Goal: Task Accomplishment & Management: Complete application form

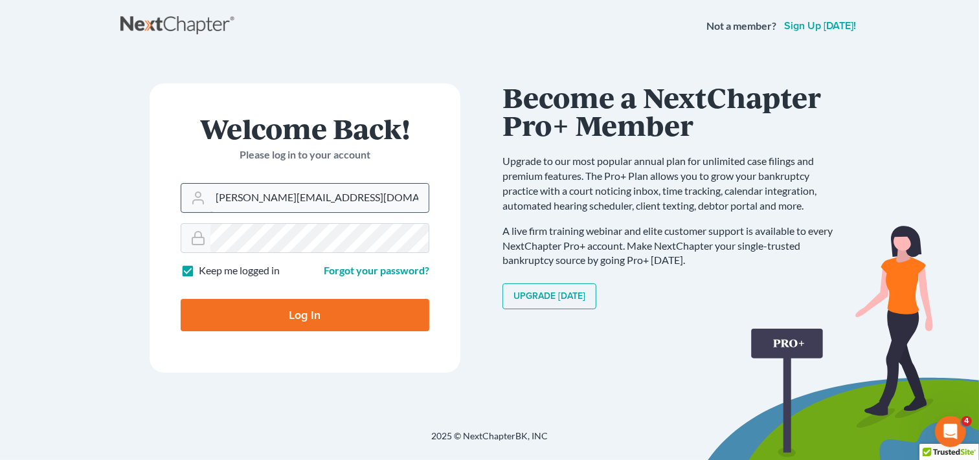
click at [332, 201] on input "ron@fairmaxlaw.com" at bounding box center [319, 198] width 218 height 28
type input "r"
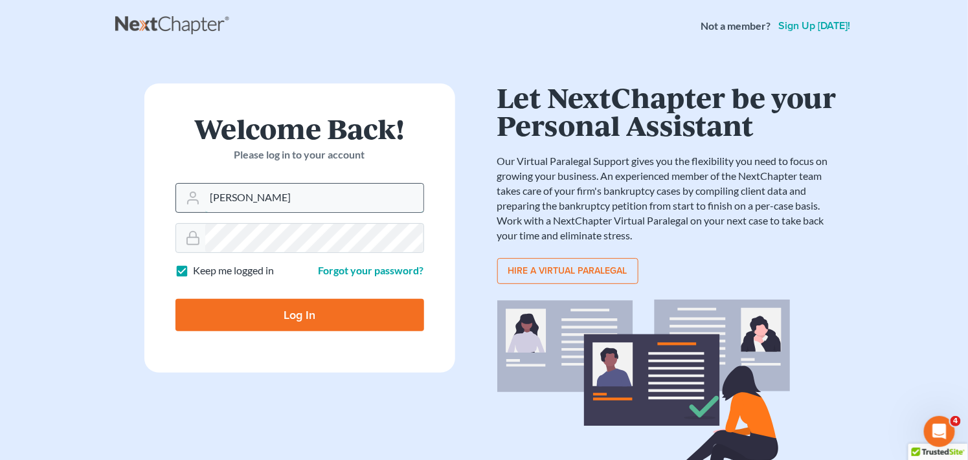
type input "[PERSON_NAME][EMAIL_ADDRESS][DOMAIN_NAME]"
click at [166, 249] on form "Welcome Back! Please log in to your account Email Address mary@fairmaxlaw.com P…" at bounding box center [299, 228] width 311 height 289
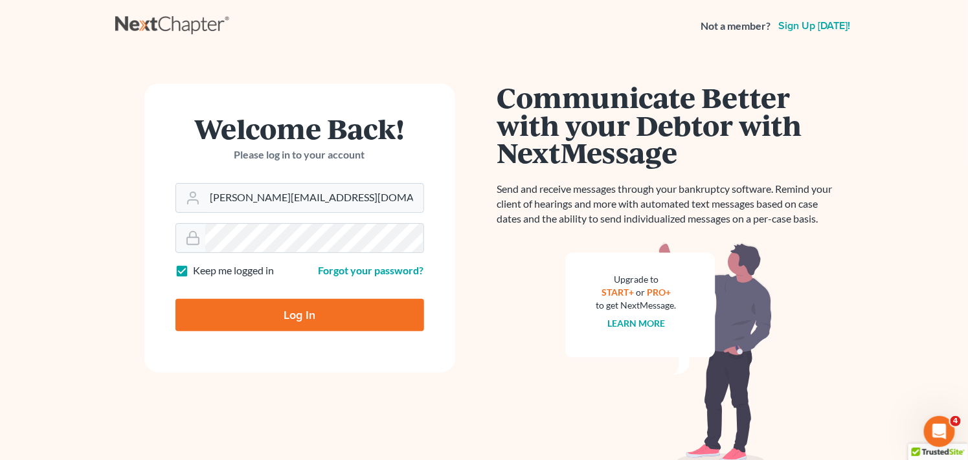
click at [241, 316] on input "Log In" at bounding box center [299, 315] width 249 height 32
type input "Thinking..."
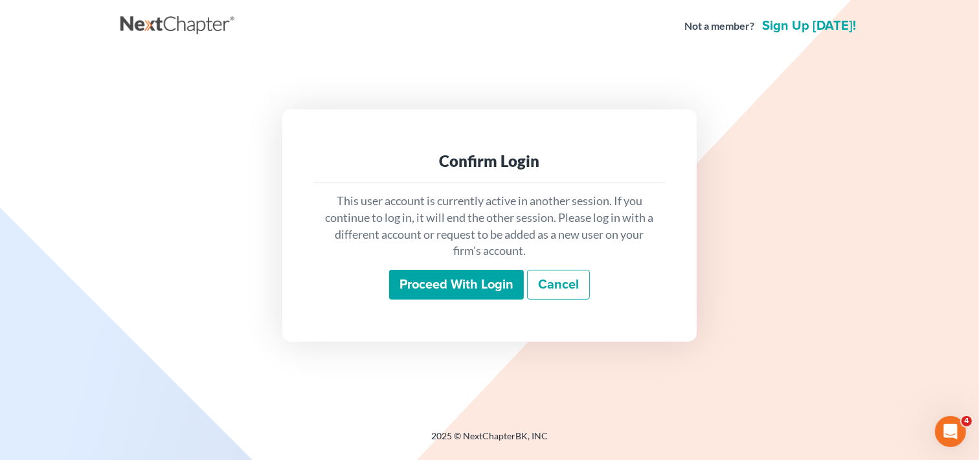
click at [461, 287] on input "Proceed with login" at bounding box center [456, 285] width 135 height 30
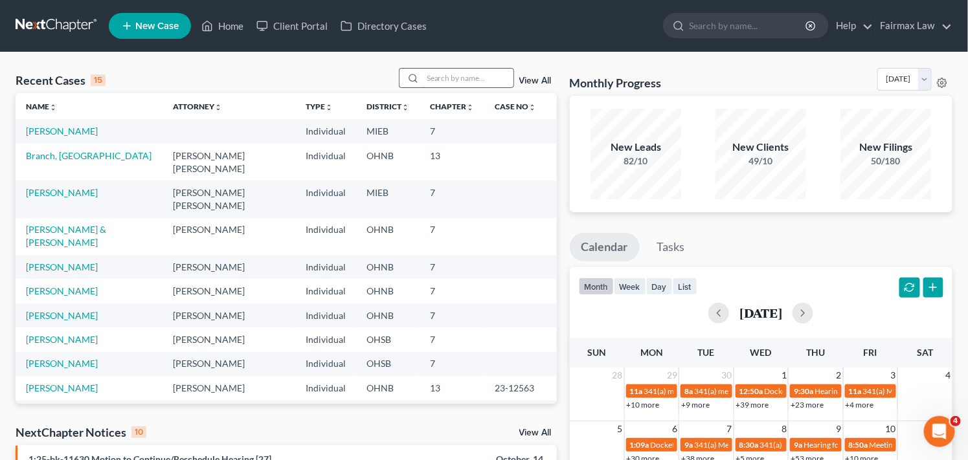
click at [470, 73] on input "search" at bounding box center [468, 78] width 91 height 19
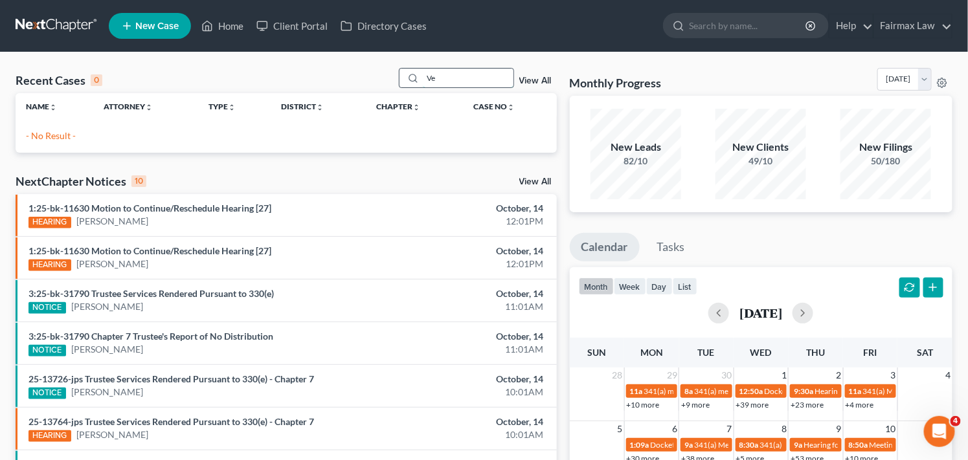
type input "V"
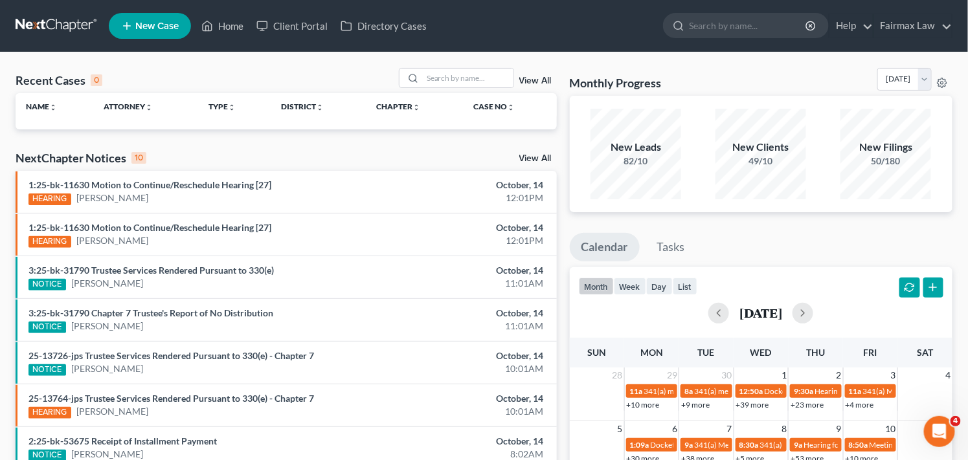
click at [164, 26] on span "New Case" at bounding box center [156, 26] width 43 height 10
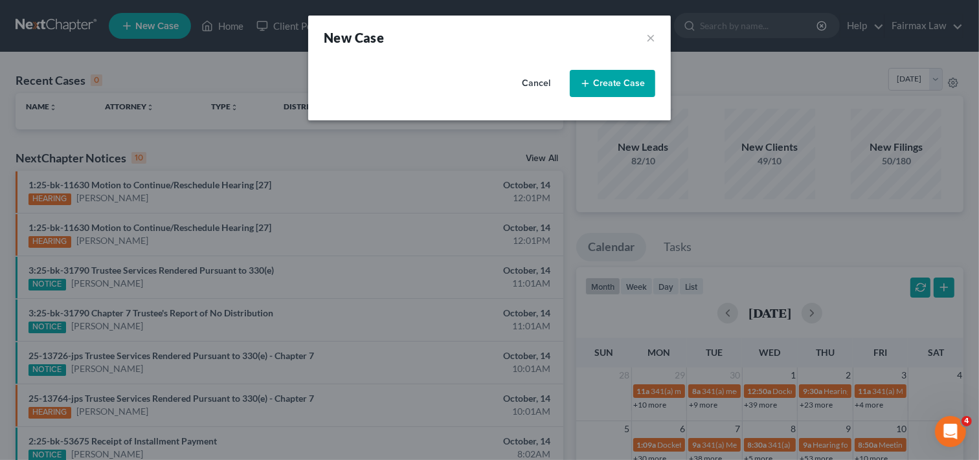
select select "40"
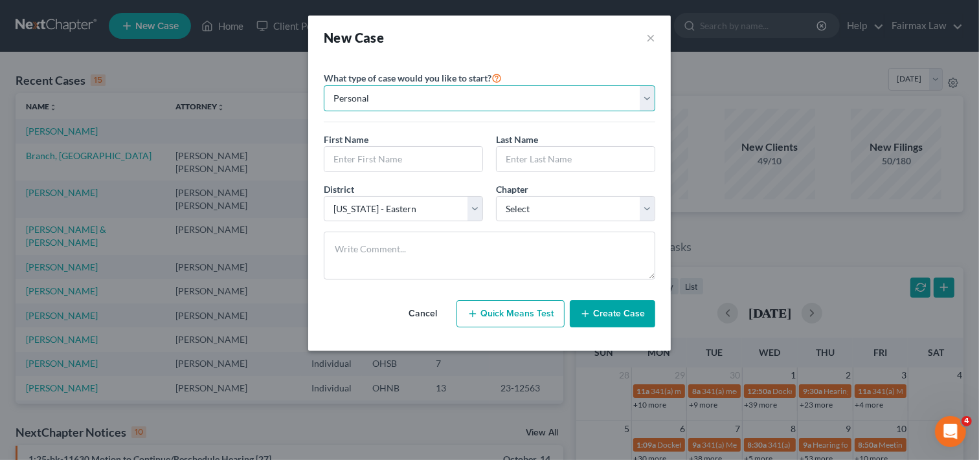
click at [421, 95] on select "Personal Business" at bounding box center [490, 98] width 332 height 26
click at [324, 85] on select "Personal Business" at bounding box center [490, 98] width 332 height 26
click at [409, 164] on input "text" at bounding box center [403, 159] width 158 height 25
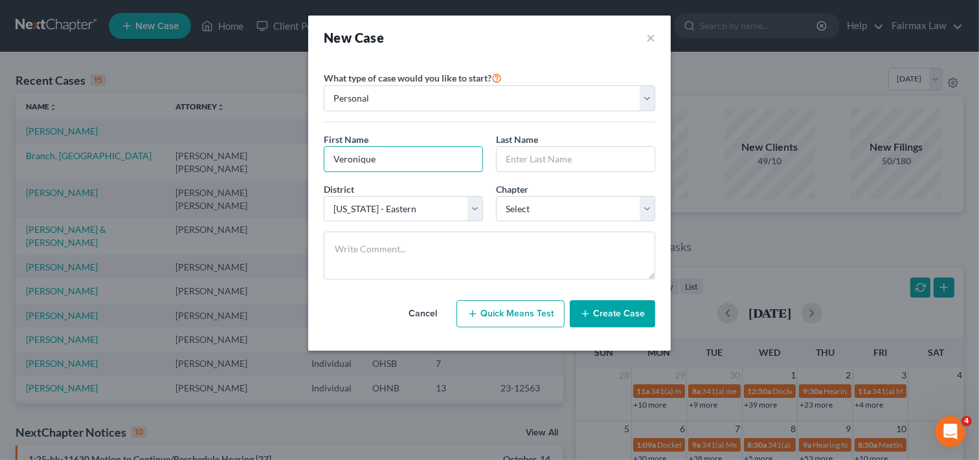
type input "Veronique"
click at [580, 157] on input "text" at bounding box center [576, 159] width 158 height 25
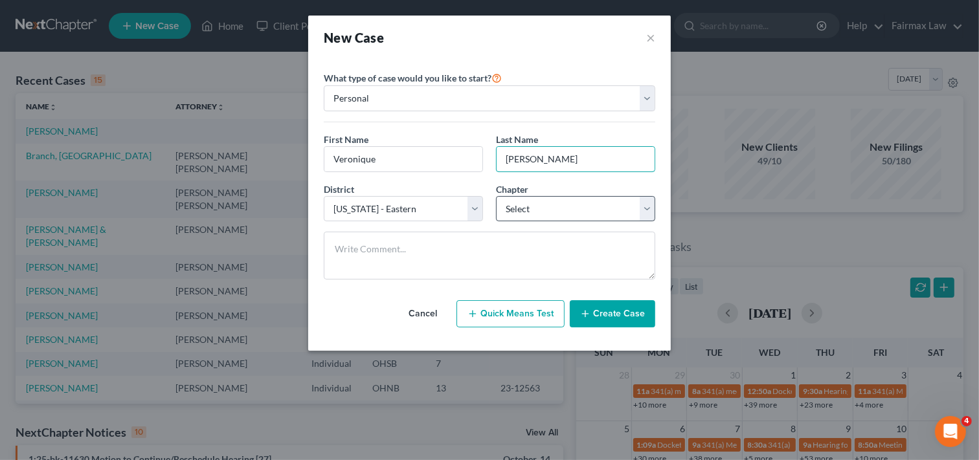
type input "[PERSON_NAME]"
click at [567, 207] on select "Select 7 11 12 13" at bounding box center [575, 209] width 159 height 26
select select "0"
click at [496, 196] on select "Select 7 11 12 13" at bounding box center [575, 209] width 159 height 26
click at [611, 312] on button "Create Case" at bounding box center [612, 313] width 85 height 27
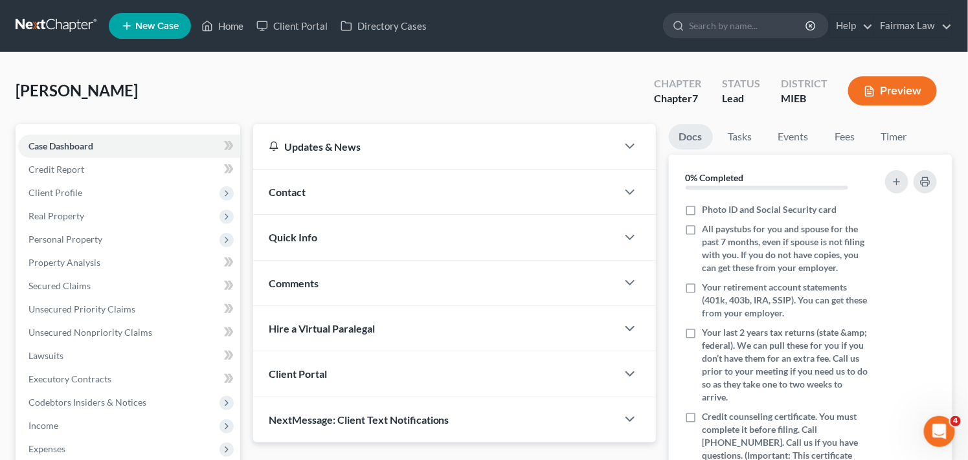
click at [416, 87] on div "[PERSON_NAME] Upgraded Chapter Chapter 7 Status Lead District MIEB Preview" at bounding box center [484, 96] width 937 height 56
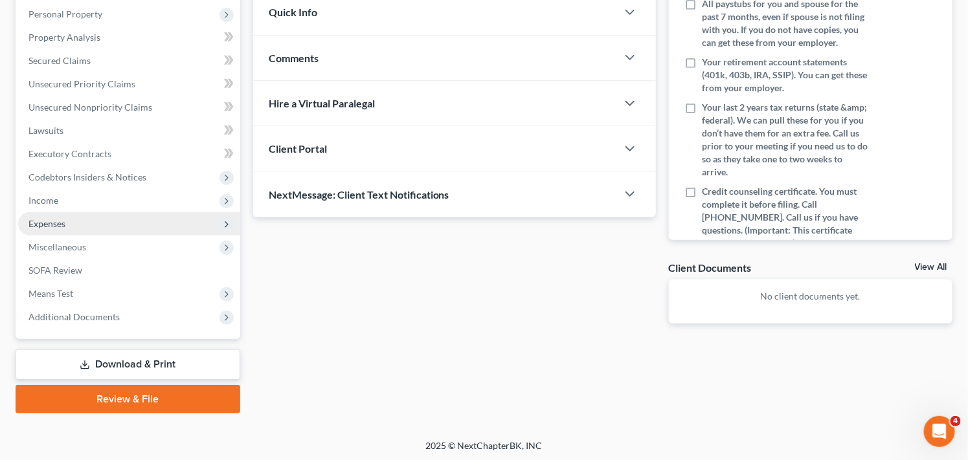
scroll to position [227, 0]
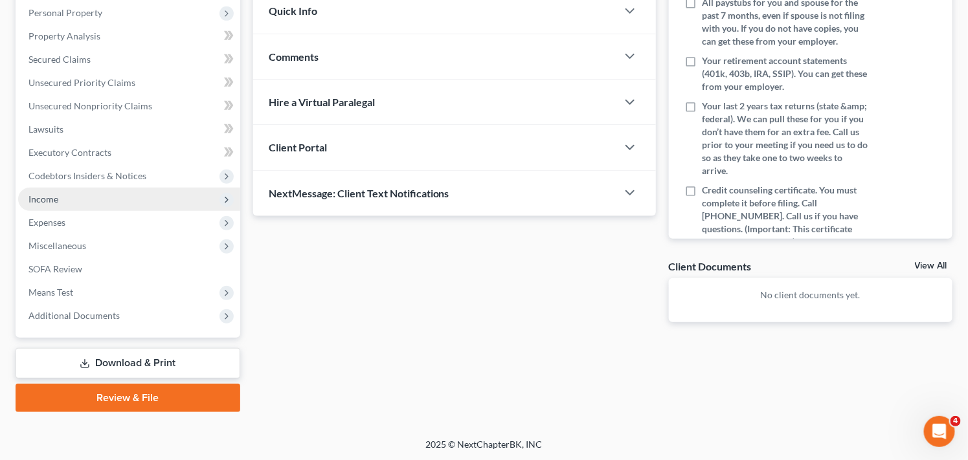
click at [156, 191] on span "Income" at bounding box center [129, 199] width 222 height 23
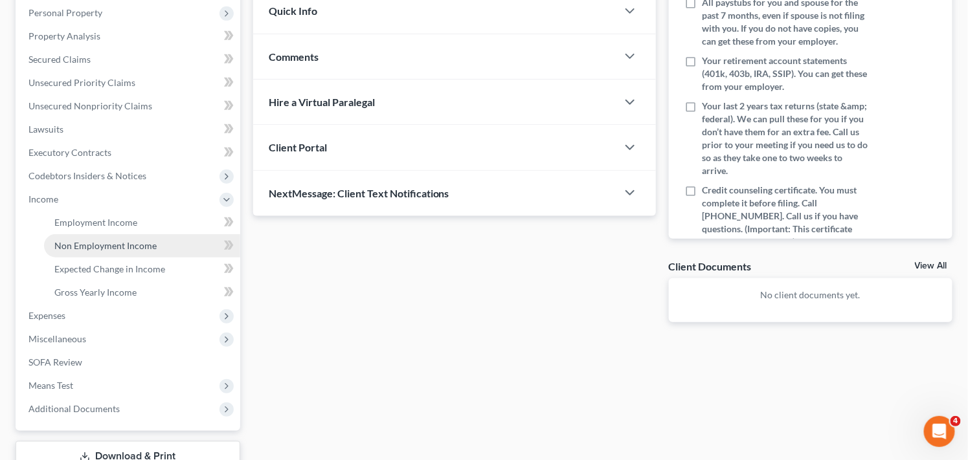
click at [166, 245] on link "Non Employment Income" at bounding box center [142, 245] width 196 height 23
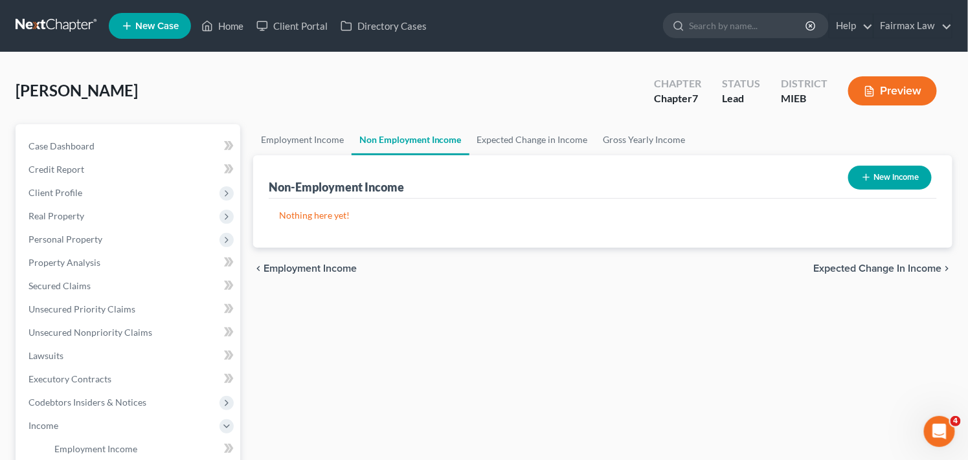
click at [878, 179] on button "New Income" at bounding box center [890, 178] width 84 height 24
select select "0"
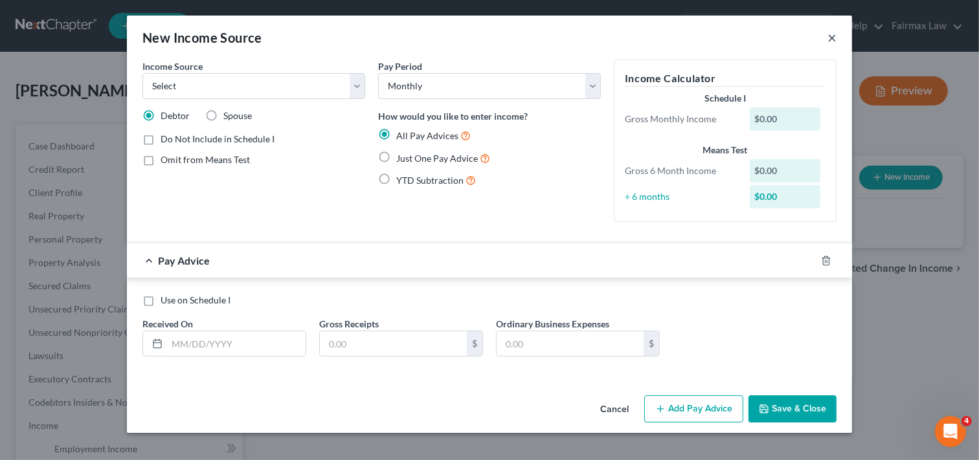
click at [833, 36] on button "×" at bounding box center [832, 38] width 9 height 16
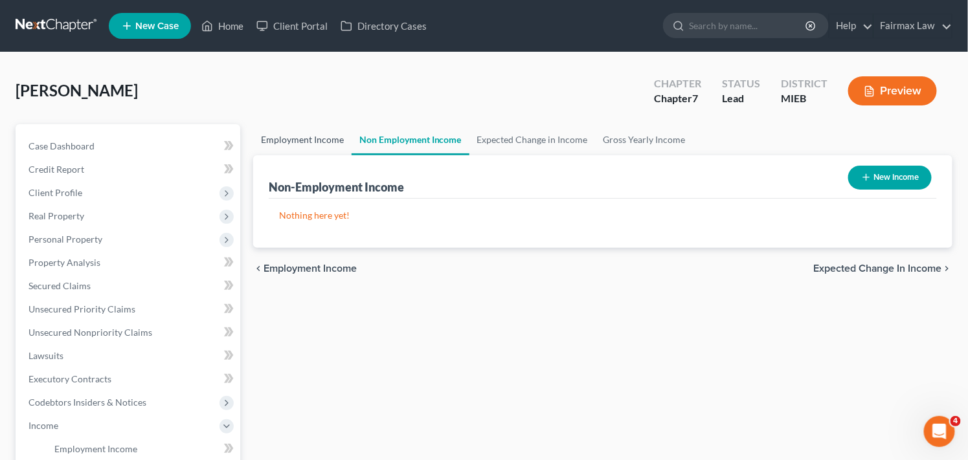
click at [300, 140] on link "Employment Income" at bounding box center [302, 139] width 98 height 31
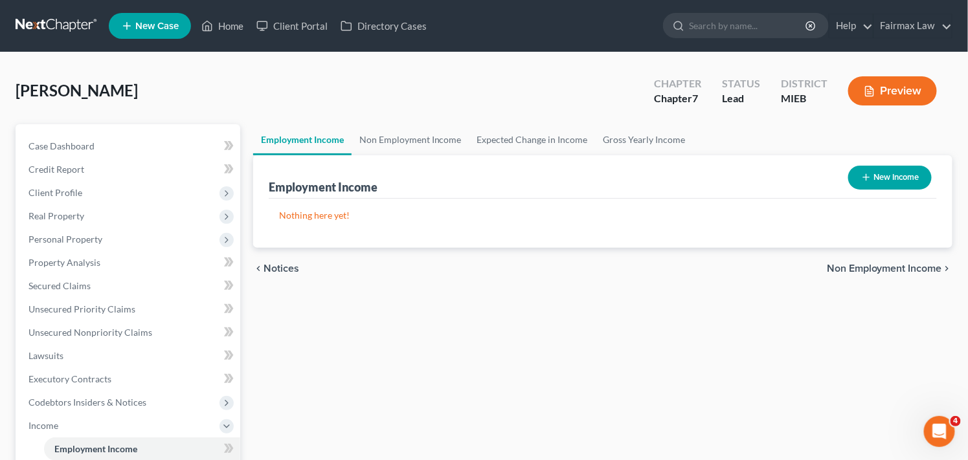
click at [898, 178] on button "New Income" at bounding box center [890, 178] width 84 height 24
select select "0"
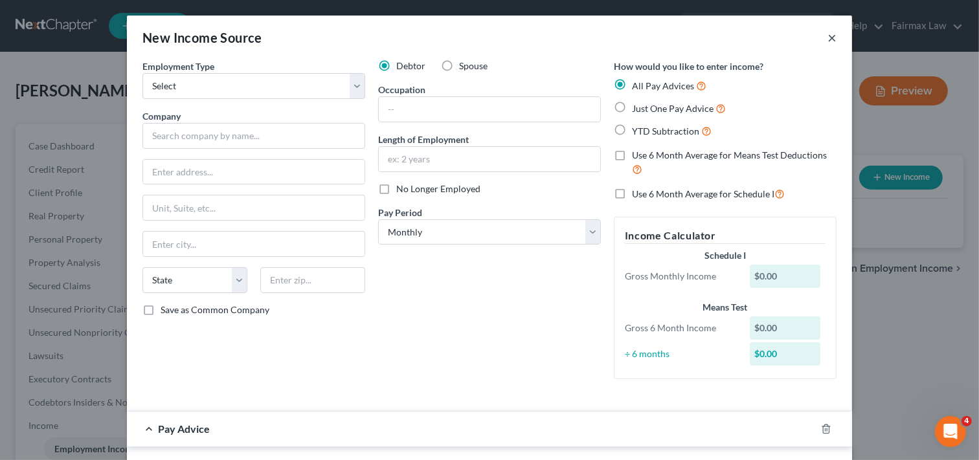
click at [828, 37] on button "×" at bounding box center [832, 38] width 9 height 16
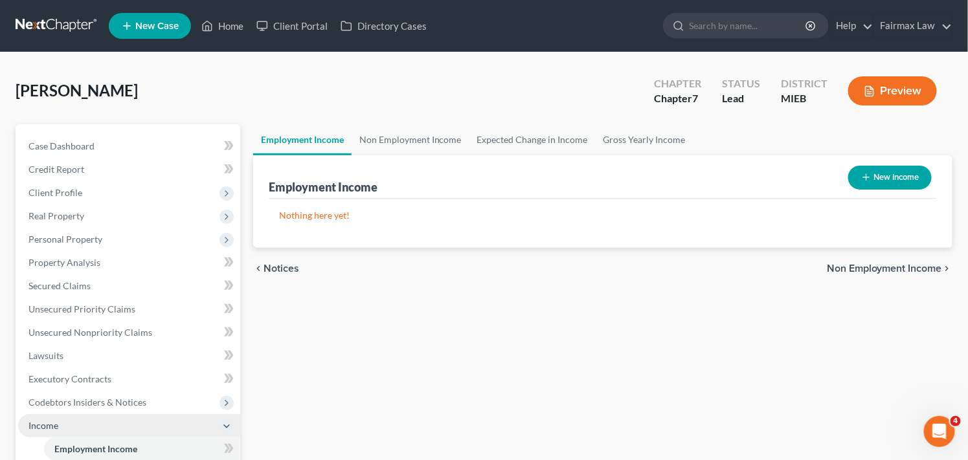
click at [102, 424] on span "Income" at bounding box center [129, 425] width 222 height 23
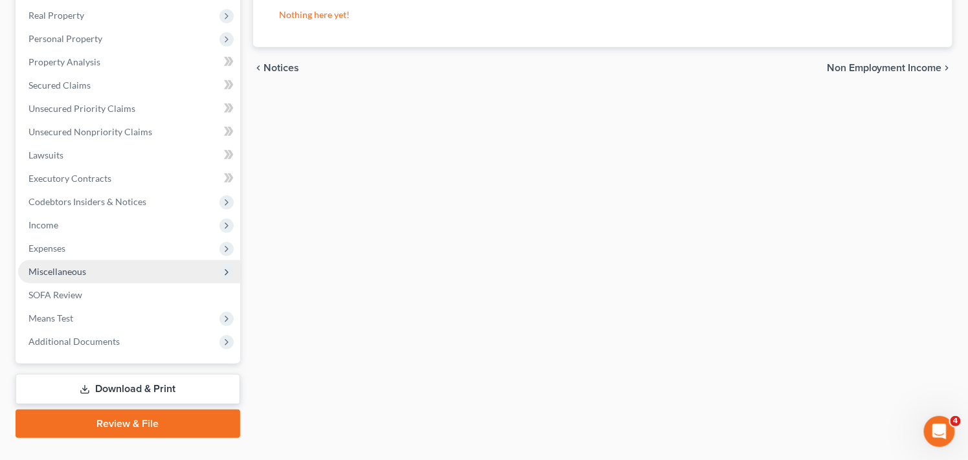
scroll to position [201, 0]
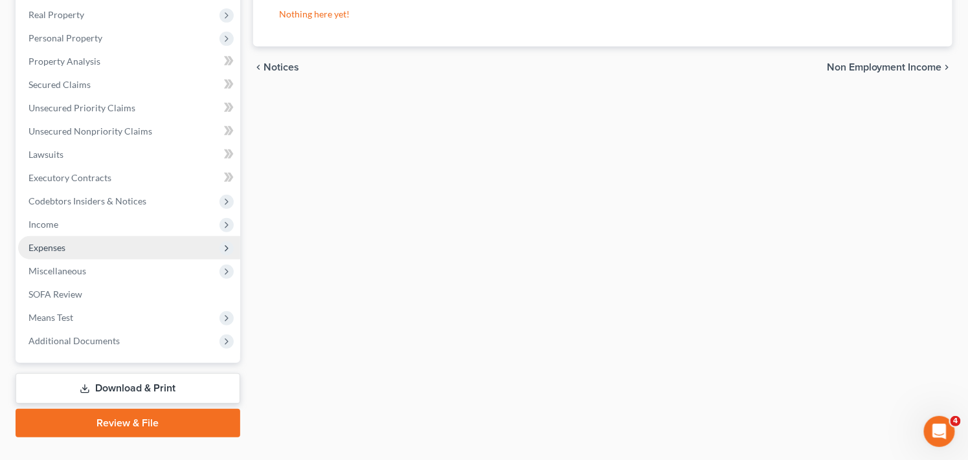
click at [156, 249] on span "Expenses" at bounding box center [129, 247] width 222 height 23
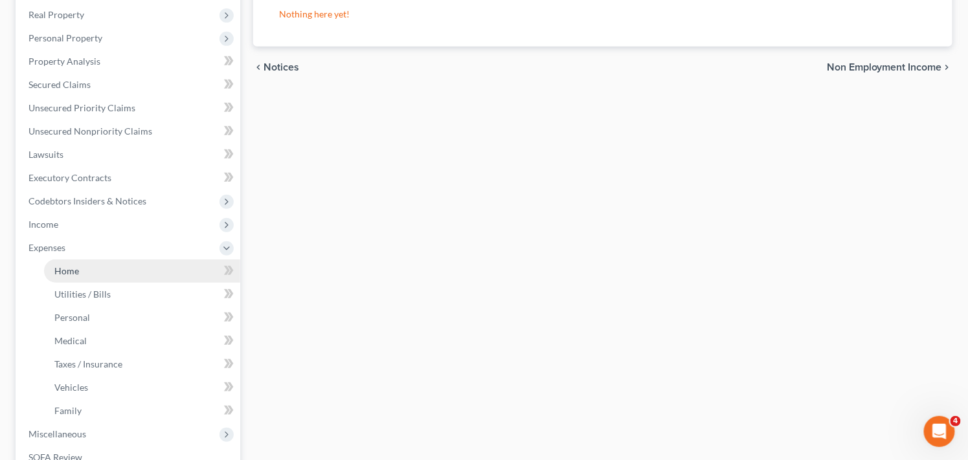
click at [131, 267] on link "Home" at bounding box center [142, 271] width 196 height 23
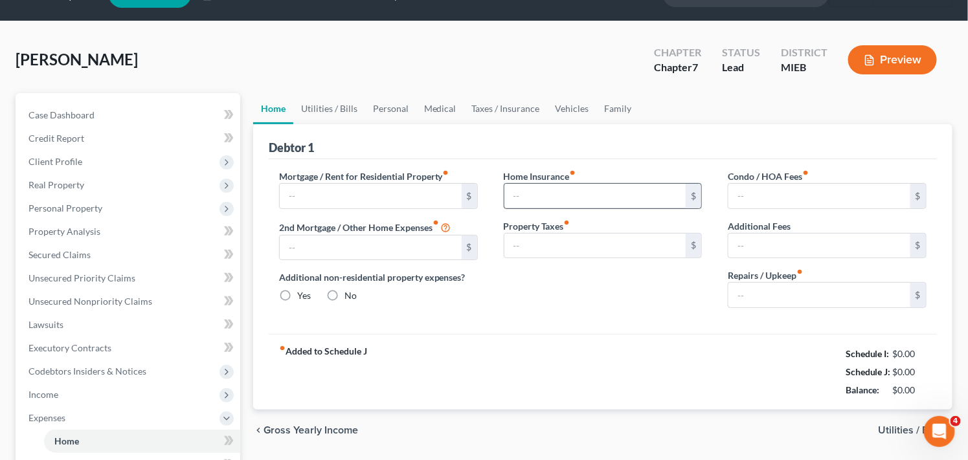
scroll to position [1, 0]
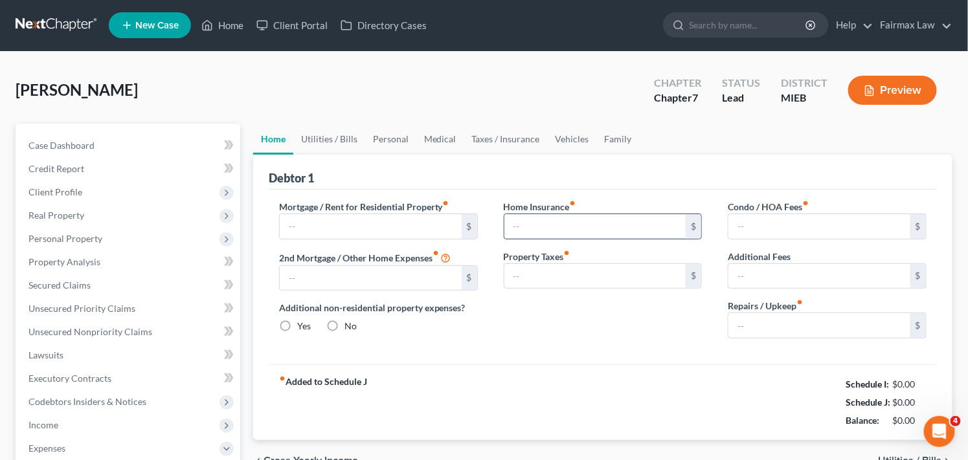
type input "0.00"
radio input "true"
type input "0.00"
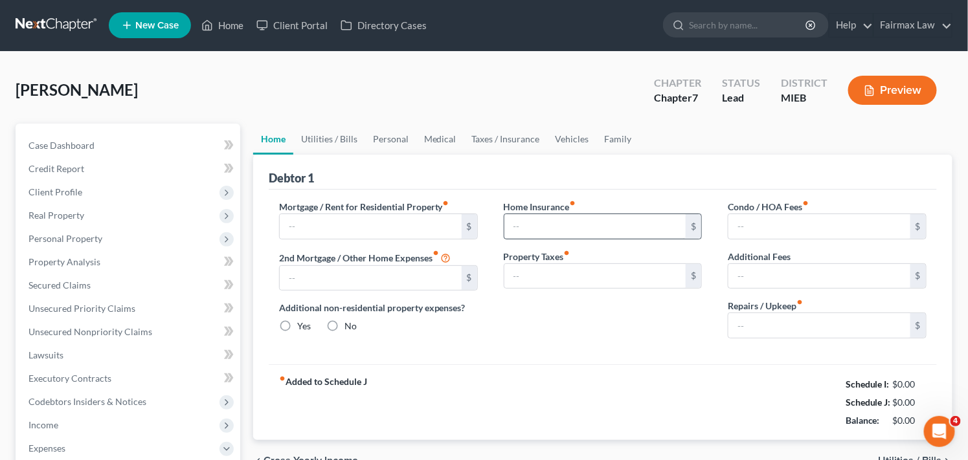
type input "0.00"
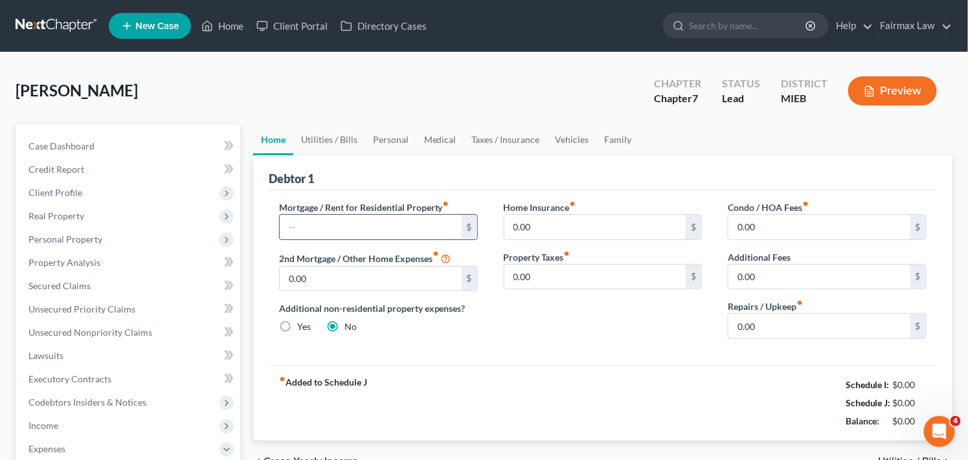
click at [391, 225] on input "text" at bounding box center [371, 227] width 182 height 25
type input "1,000.00"
click at [324, 135] on link "Utilities / Bills" at bounding box center [329, 139] width 72 height 31
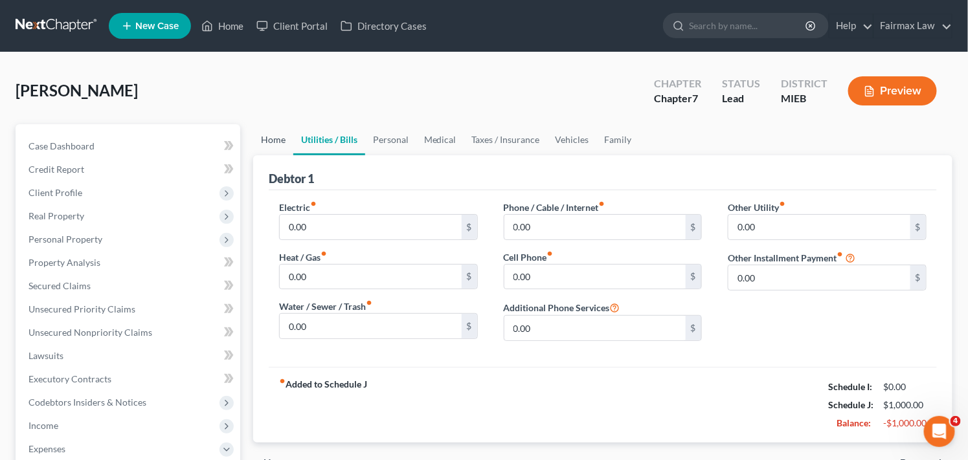
click at [265, 139] on link "Home" at bounding box center [273, 139] width 40 height 31
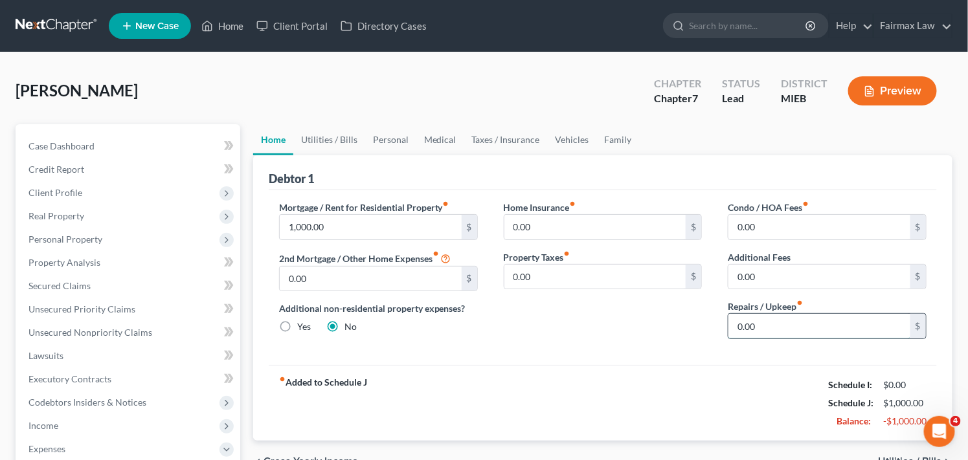
click at [796, 328] on input "0.00" at bounding box center [819, 326] width 182 height 25
type input "16.60"
click at [324, 139] on link "Utilities / Bills" at bounding box center [329, 139] width 72 height 31
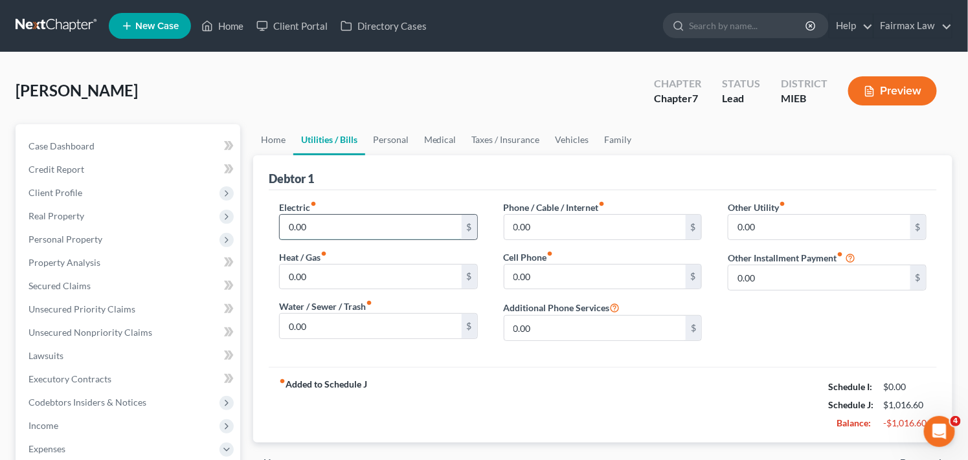
click at [343, 229] on input "0.00" at bounding box center [371, 227] width 182 height 25
type input "100.00"
click at [368, 275] on input "0.00" at bounding box center [371, 277] width 182 height 25
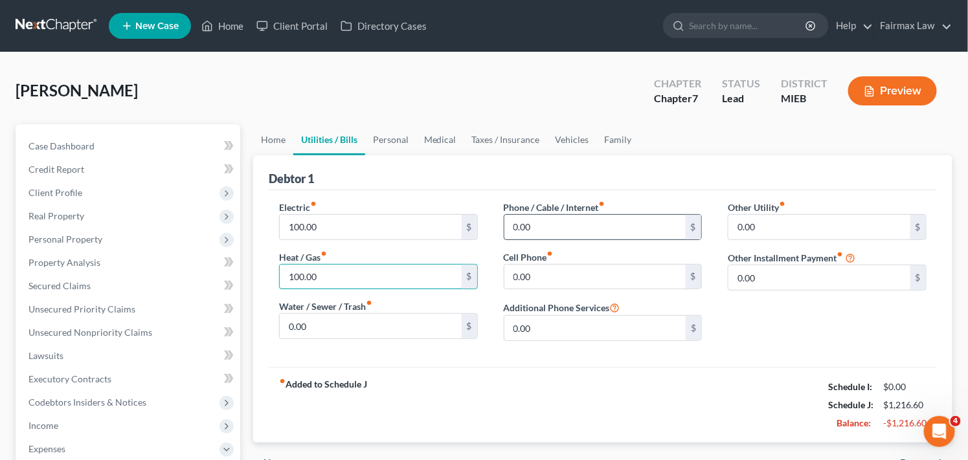
type input "100.00"
click at [603, 229] on input "0.00" at bounding box center [595, 227] width 182 height 25
type input "68.00"
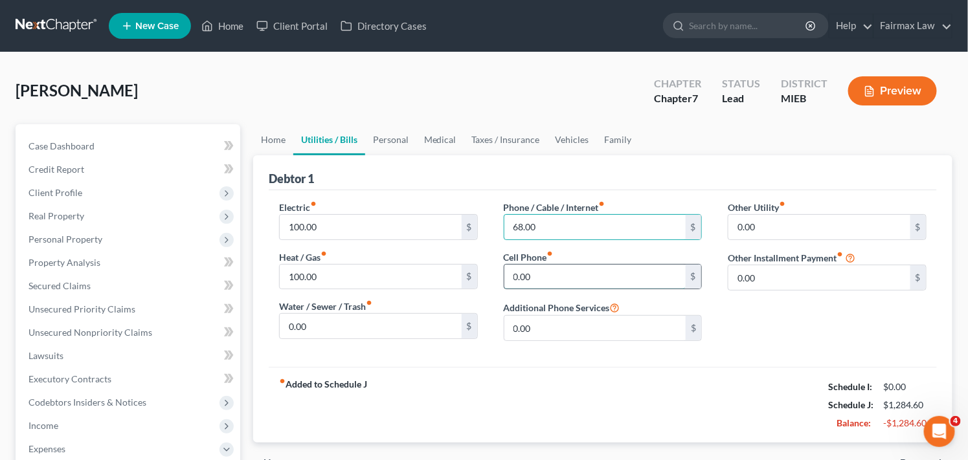
click at [565, 280] on input "0.00" at bounding box center [595, 277] width 182 height 25
type input "2"
type input "35.00"
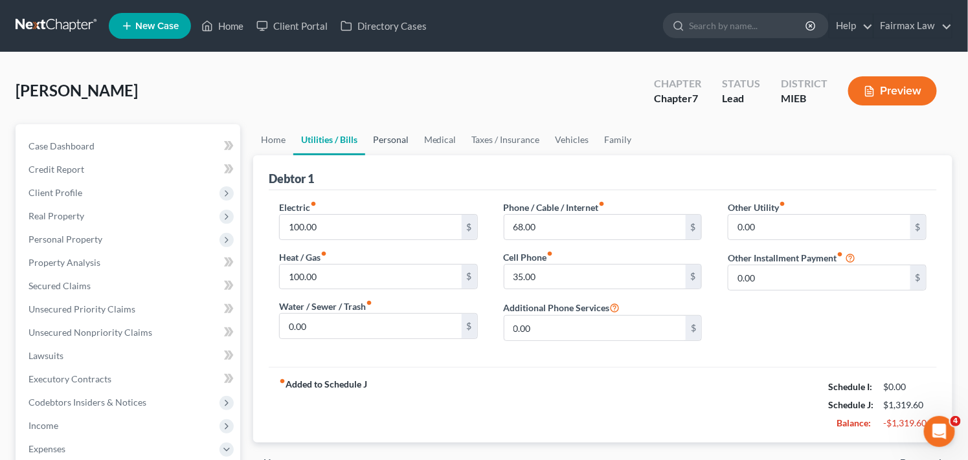
click at [401, 137] on link "Personal" at bounding box center [390, 139] width 51 height 31
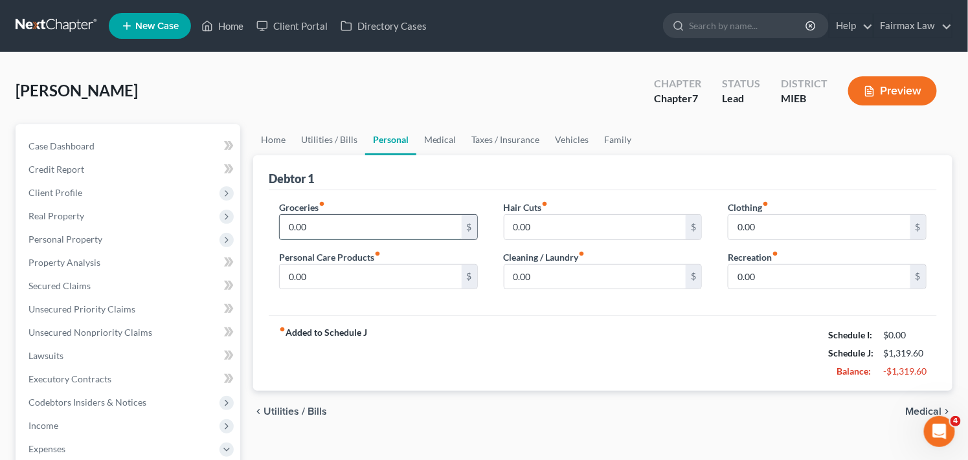
click at [411, 218] on input "0.00" at bounding box center [371, 227] width 182 height 25
type input "0.00"
click at [611, 273] on input "0.00" at bounding box center [595, 277] width 182 height 25
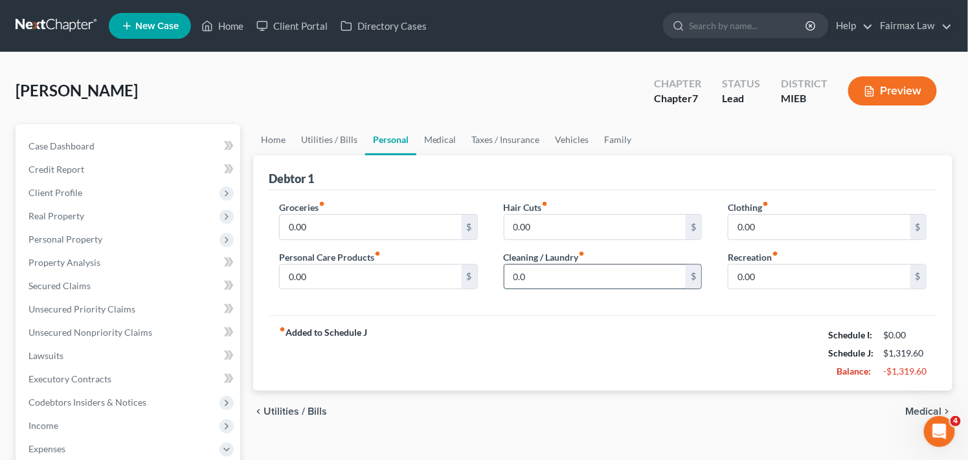
type input "0.00"
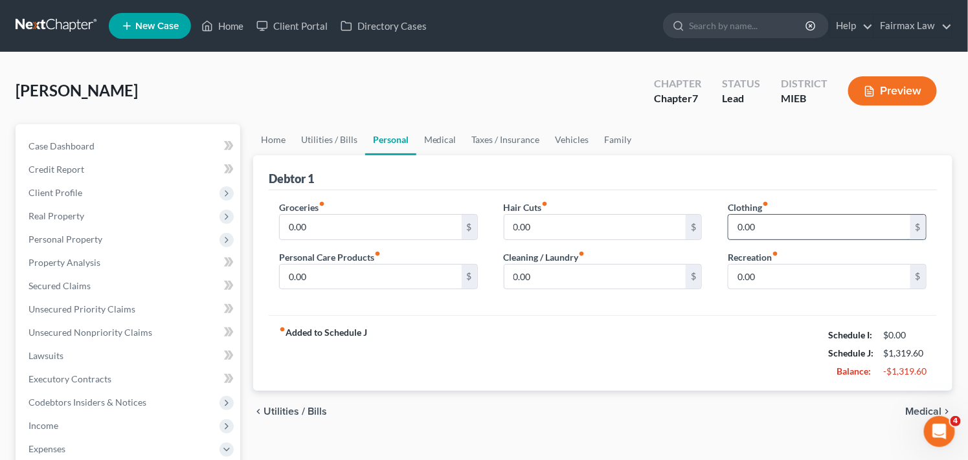
click at [844, 222] on input "0.00" at bounding box center [819, 227] width 182 height 25
type input "0.00"
click at [434, 137] on link "Medical" at bounding box center [440, 139] width 48 height 31
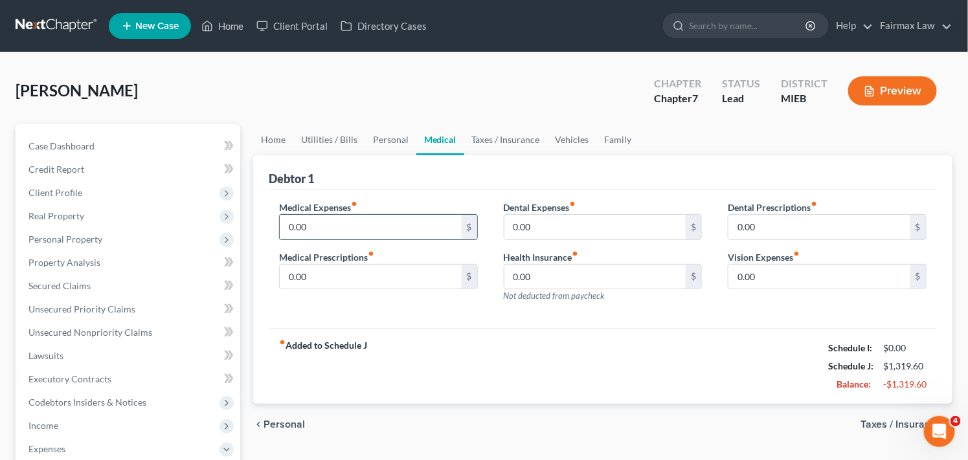
click at [397, 225] on input "0.00" at bounding box center [371, 227] width 182 height 25
type input "41.50"
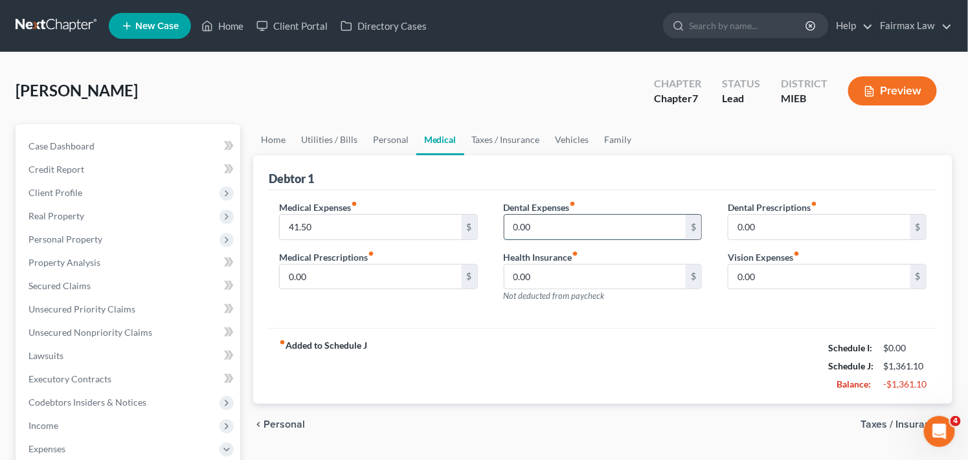
click at [592, 228] on input "0.00" at bounding box center [595, 227] width 182 height 25
type input "41.50"
click at [527, 135] on link "Taxes / Insurance" at bounding box center [506, 139] width 84 height 31
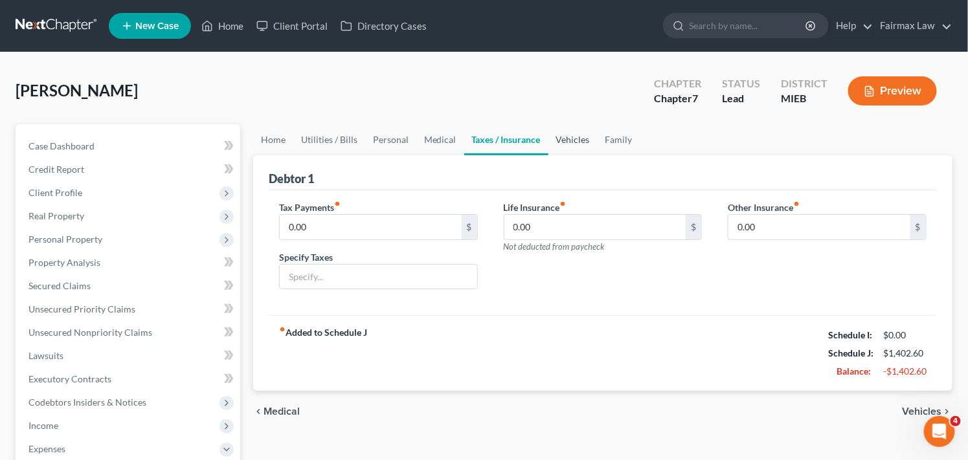
click at [581, 138] on link "Vehicles" at bounding box center [572, 139] width 49 height 31
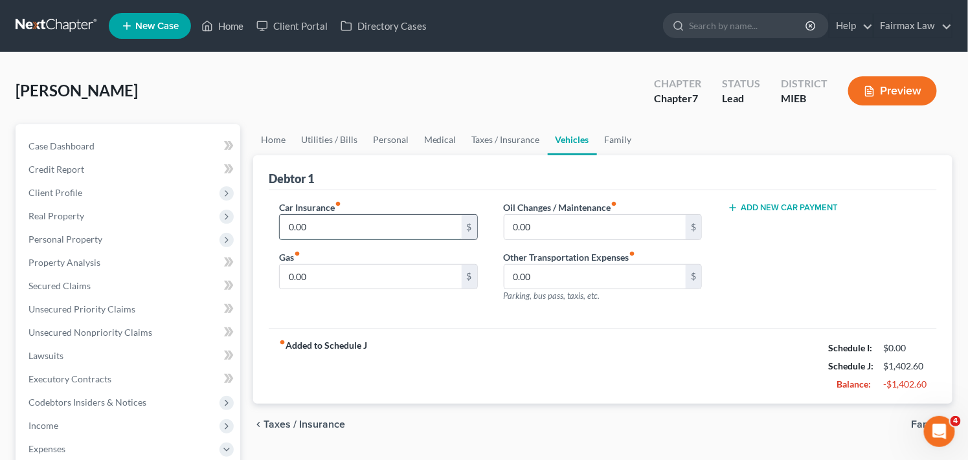
click at [348, 229] on input "0.00" at bounding box center [371, 227] width 182 height 25
type input "136.00"
click at [611, 137] on link "Family" at bounding box center [618, 139] width 43 height 31
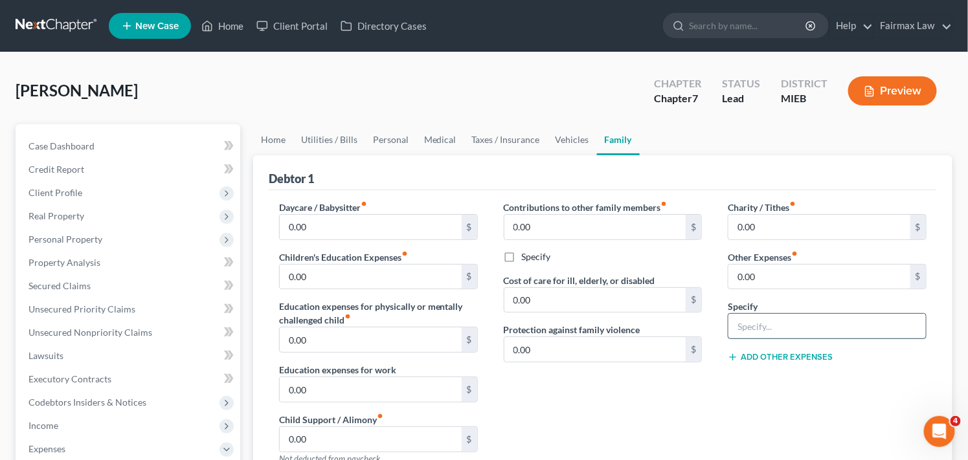
click at [798, 324] on input "text" at bounding box center [826, 326] width 197 height 25
type input "Attorney Bankruptcy Fee"
click at [787, 278] on input "0.00" at bounding box center [819, 277] width 182 height 25
type input "180.00"
click at [702, 136] on ul "Home Utilities / Bills Personal Medical Taxes / Insurance Vehicles Family" at bounding box center [602, 139] width 699 height 31
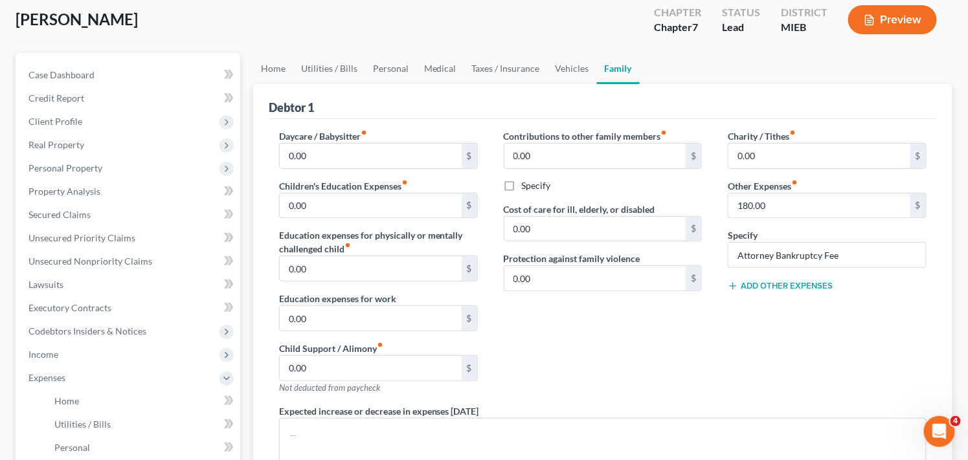
scroll to position [230, 0]
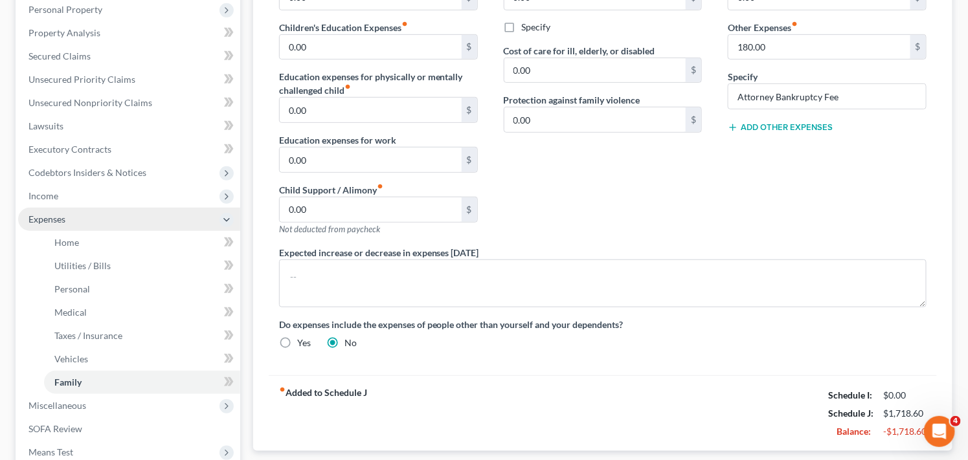
click at [115, 219] on span "Expenses" at bounding box center [129, 219] width 222 height 23
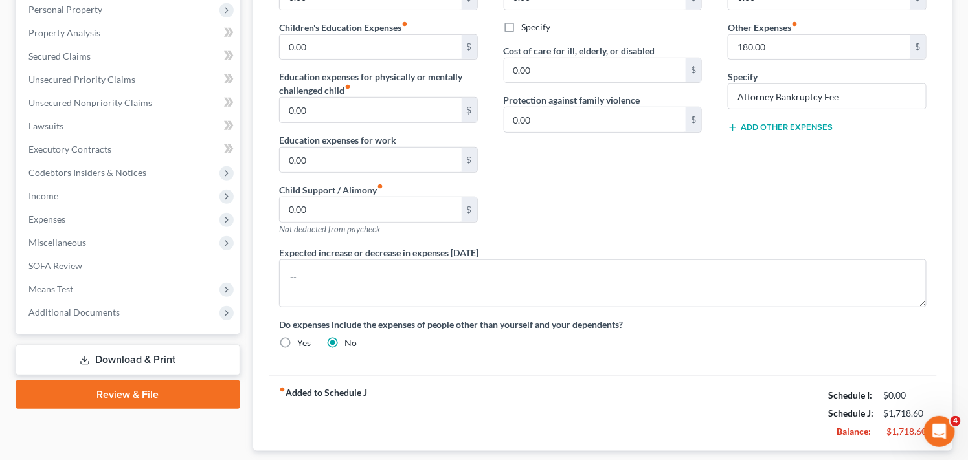
click at [632, 203] on div "Contributions to other family members fiber_manual_record 0.00 $ Specify Cost o…" at bounding box center [603, 108] width 225 height 275
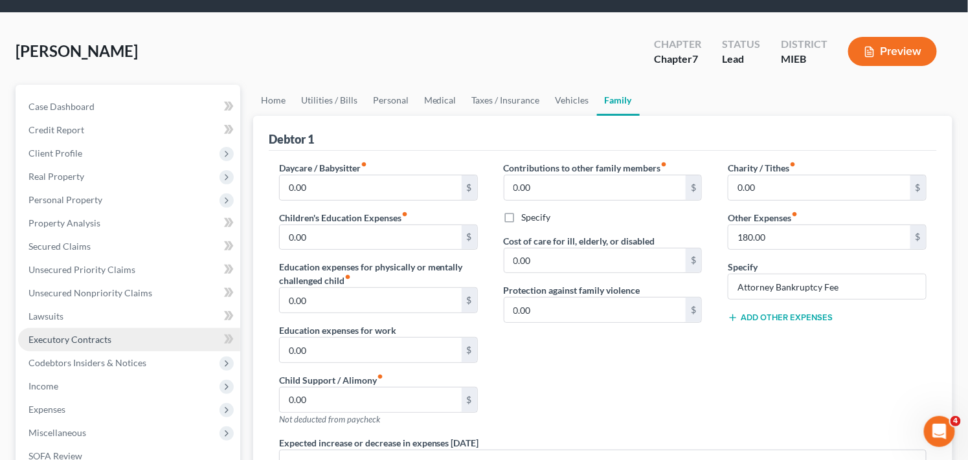
scroll to position [0, 0]
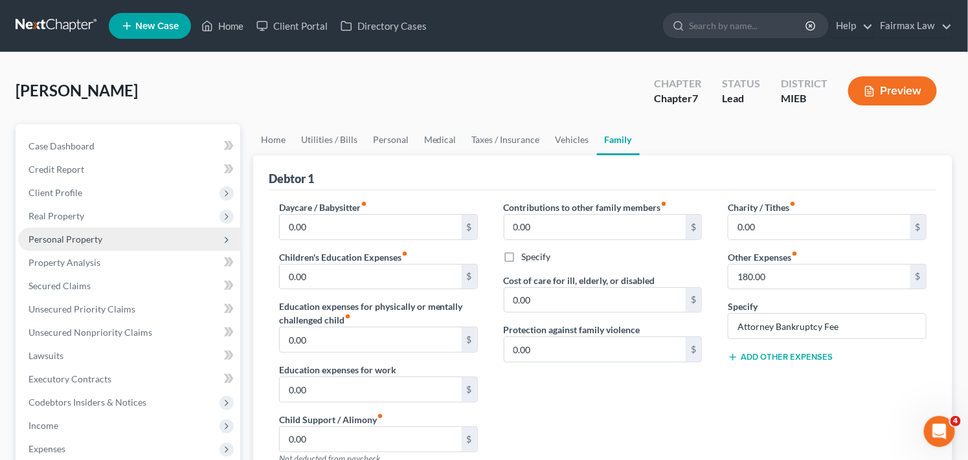
click at [182, 231] on span "Personal Property" at bounding box center [129, 239] width 222 height 23
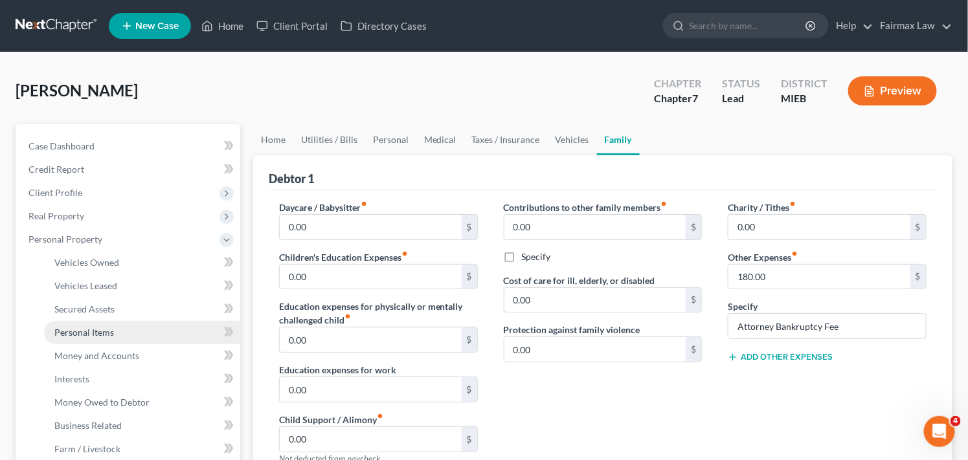
click at [179, 335] on link "Personal Items" at bounding box center [142, 332] width 196 height 23
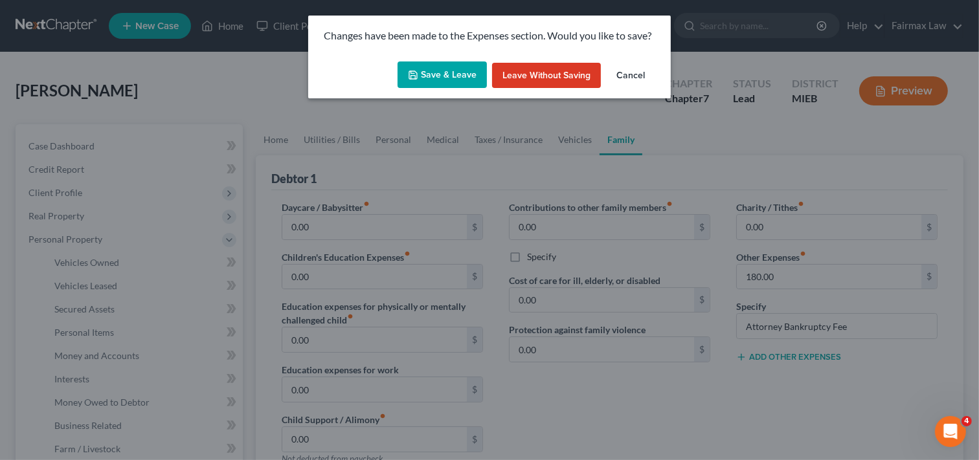
click at [434, 76] on button "Save & Leave" at bounding box center [442, 75] width 89 height 27
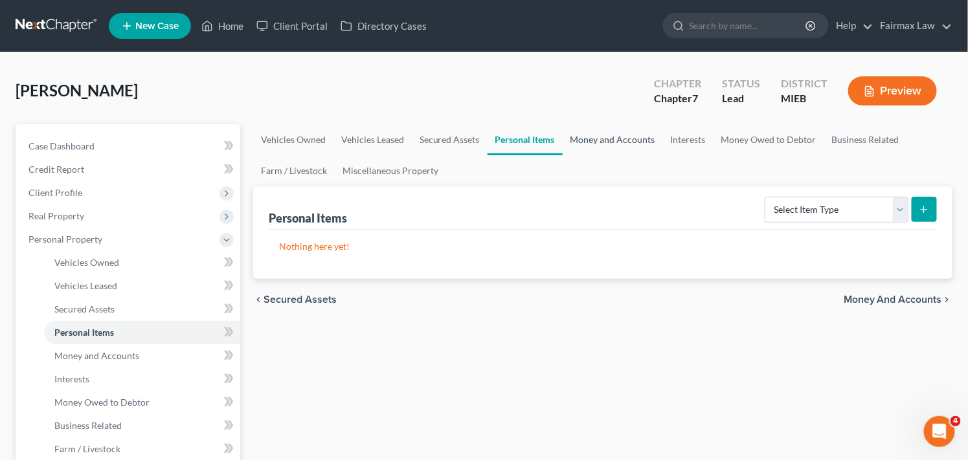
click at [616, 137] on link "Money and Accounts" at bounding box center [613, 139] width 100 height 31
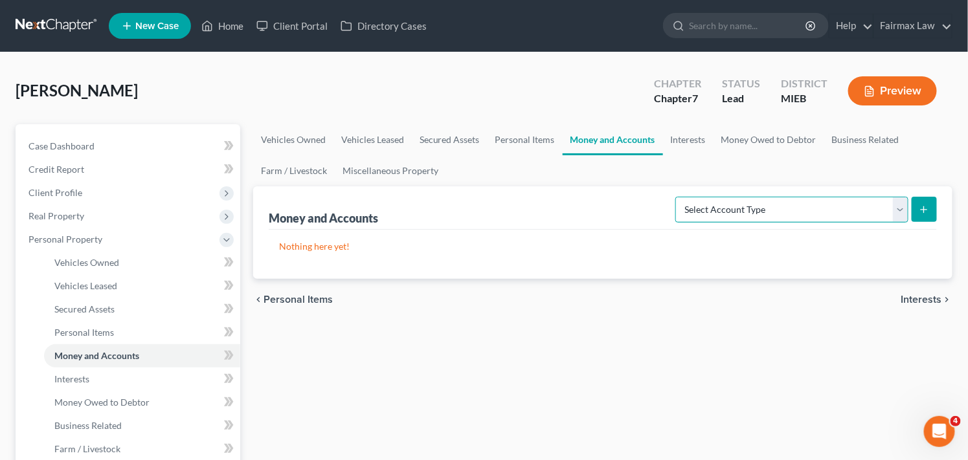
click at [881, 208] on select "Select Account Type Brokerage Cash on Hand Certificates of Deposit Checking Acc…" at bounding box center [791, 210] width 233 height 26
click at [678, 197] on select "Select Account Type Brokerage Cash on Hand Certificates of Deposit Checking Acc…" at bounding box center [791, 210] width 233 height 26
click at [925, 205] on icon "submit" at bounding box center [924, 210] width 10 height 10
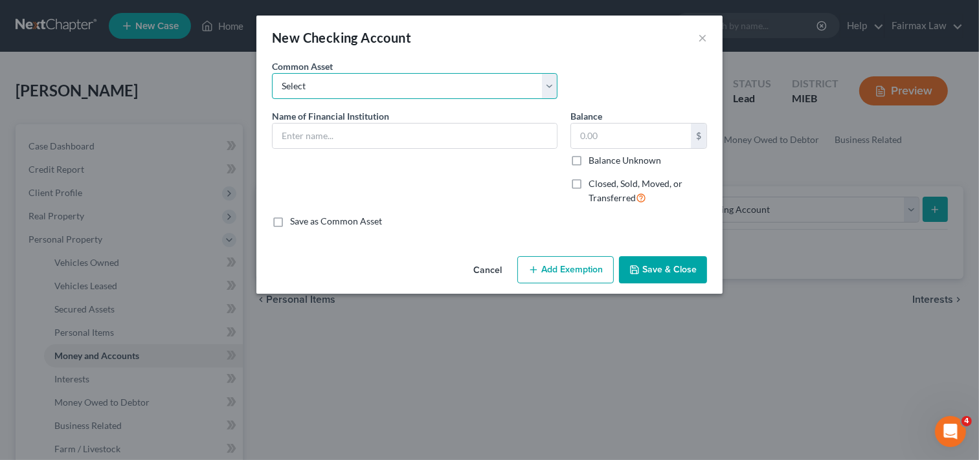
click at [410, 79] on select "Select Day Air FCU Daily Pay So-Fi Adventure Credit Union So-Fi Mountain Credit…" at bounding box center [415, 86] width 286 height 26
click at [494, 271] on button "Cancel" at bounding box center [487, 271] width 49 height 26
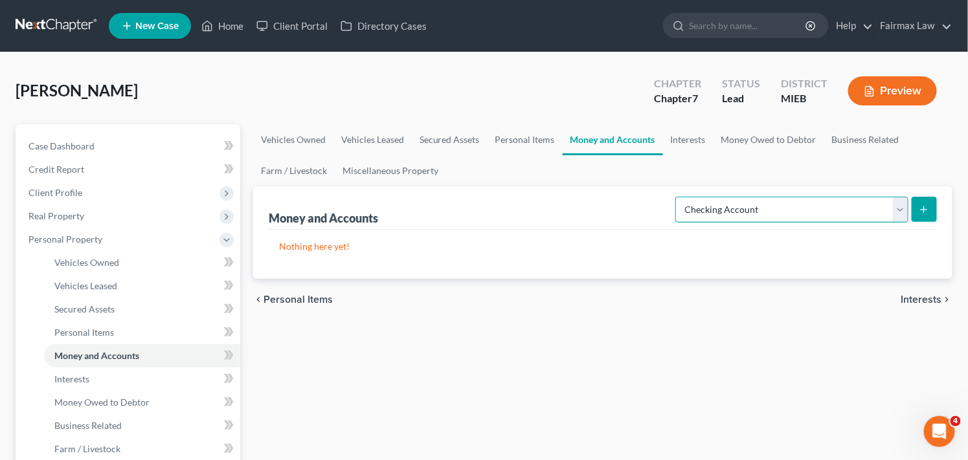
click at [837, 211] on select "Select Account Type Brokerage Cash on Hand Certificates of Deposit Checking Acc…" at bounding box center [791, 210] width 233 height 26
click at [678, 197] on select "Select Account Type Brokerage Cash on Hand Certificates of Deposit Checking Acc…" at bounding box center [791, 210] width 233 height 26
click at [921, 207] on icon "submit" at bounding box center [924, 210] width 10 height 10
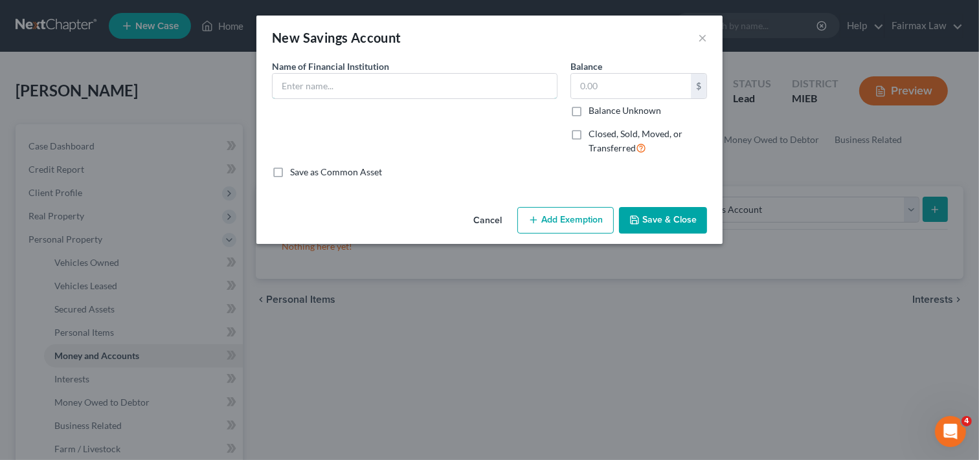
click at [483, 84] on div "Common Asset Select Name of Financial Institution * Balance $ Balance Unknown B…" at bounding box center [489, 119] width 435 height 119
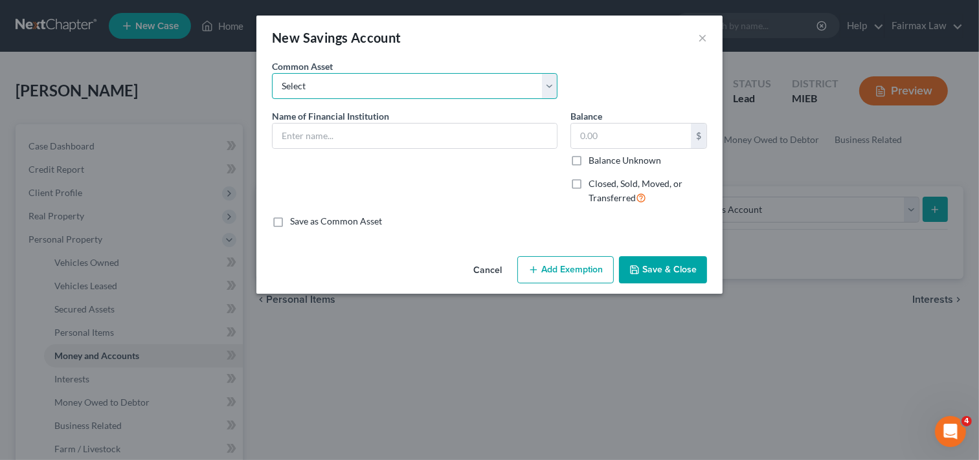
click at [482, 84] on select "Select Current So-Fi Savings [PERSON_NAME] Credit Union - Savings Adventure Cre…" at bounding box center [415, 86] width 286 height 26
click at [542, 82] on select "Select Current So-Fi Savings [PERSON_NAME] Credit Union - Savings Adventure Cre…" at bounding box center [415, 86] width 286 height 26
click at [384, 78] on select "Select Current So-Fi Savings [PERSON_NAME] Credit Union - Savings Adventure Cre…" at bounding box center [415, 86] width 286 height 26
click at [387, 80] on select "Select Current So-Fi Savings [PERSON_NAME] Credit Union - Savings Adventure Cre…" at bounding box center [415, 86] width 286 height 26
click at [617, 228] on div "Save as Common Asset" at bounding box center [489, 221] width 435 height 13
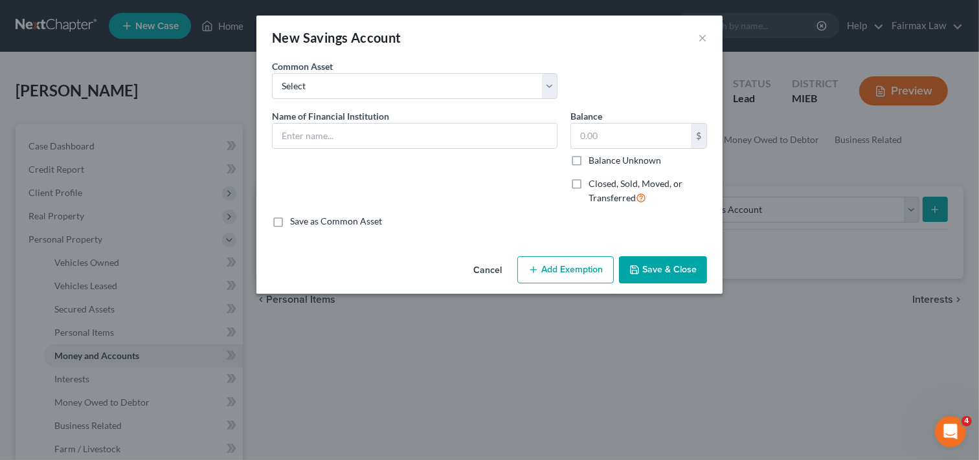
click at [483, 273] on button "Cancel" at bounding box center [487, 271] width 49 height 26
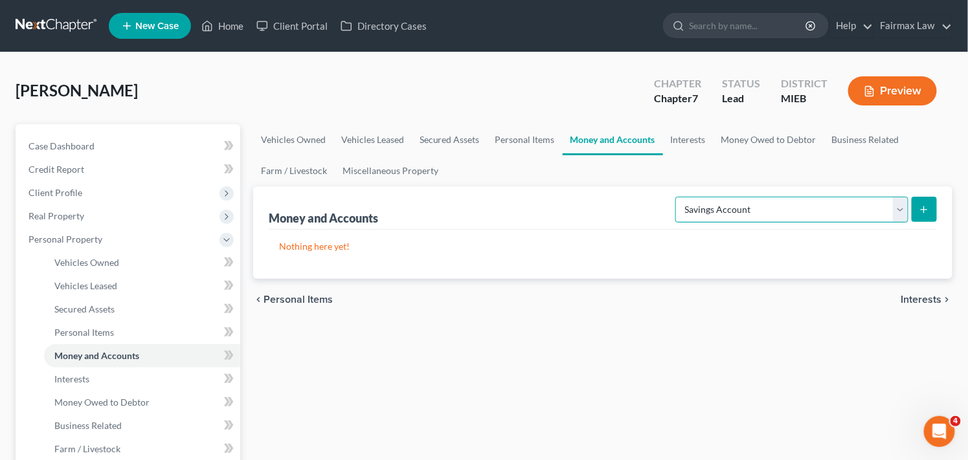
click at [794, 207] on select "Select Account Type Brokerage Cash on Hand Certificates of Deposit Checking Acc…" at bounding box center [791, 210] width 233 height 26
click at [678, 197] on select "Select Account Type Brokerage Cash on Hand Certificates of Deposit Checking Acc…" at bounding box center [791, 210] width 233 height 26
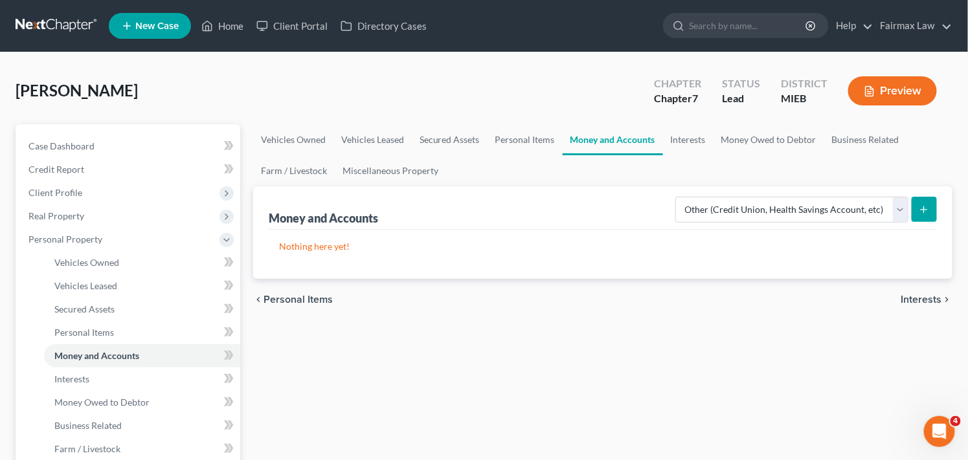
click at [921, 212] on icon "submit" at bounding box center [924, 210] width 10 height 10
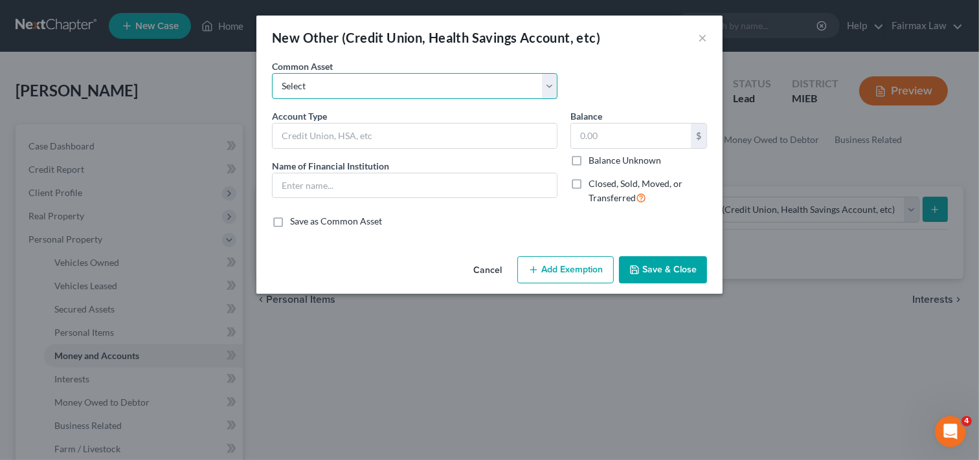
click at [506, 83] on select "Select Prepaid Debit Card - Chime Credit Builder Way2Go Prepaid Debit Card - Ne…" at bounding box center [415, 86] width 286 height 26
click at [642, 364] on div "New Other (Credit Union, Health Savings Account, etc) × An exemption set must f…" at bounding box center [489, 230] width 979 height 460
click at [482, 261] on button "Cancel" at bounding box center [487, 271] width 49 height 26
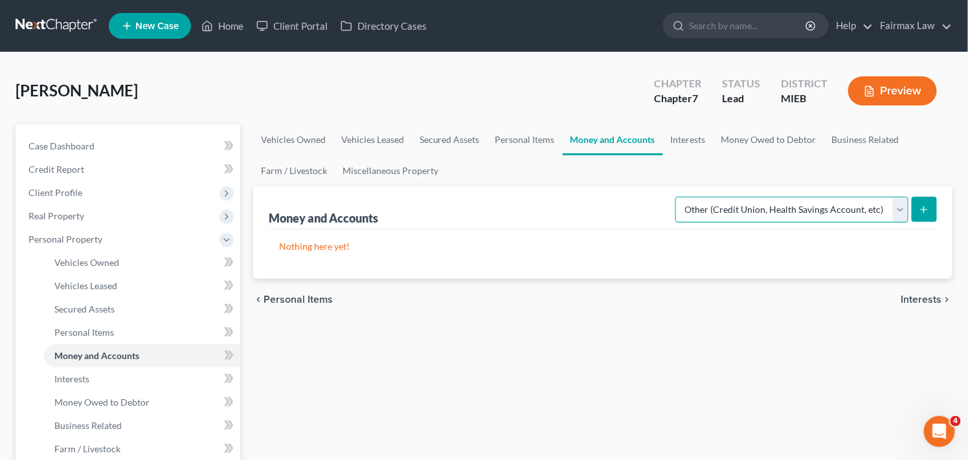
click at [842, 205] on select "Select Account Type Brokerage Cash on Hand Certificates of Deposit Checking Acc…" at bounding box center [791, 210] width 233 height 26
click at [678, 197] on select "Select Account Type Brokerage Cash on Hand Certificates of Deposit Checking Acc…" at bounding box center [791, 210] width 233 height 26
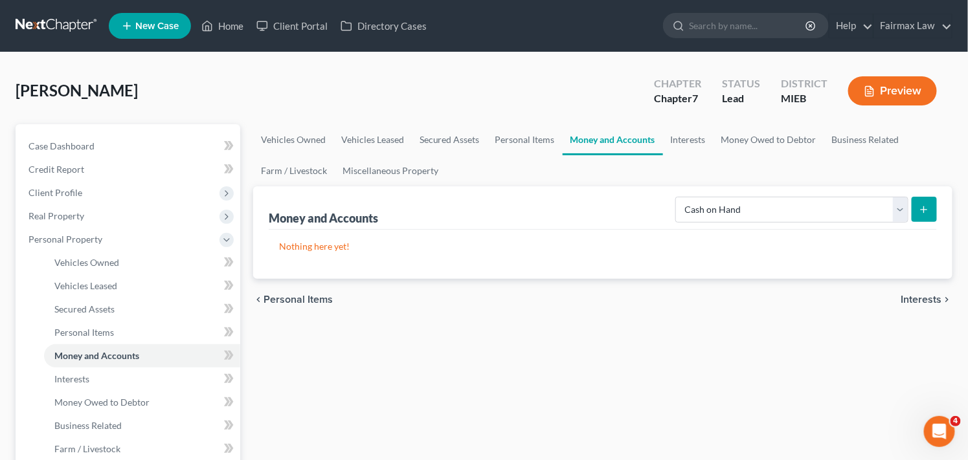
click at [926, 207] on icon "submit" at bounding box center [924, 210] width 10 height 10
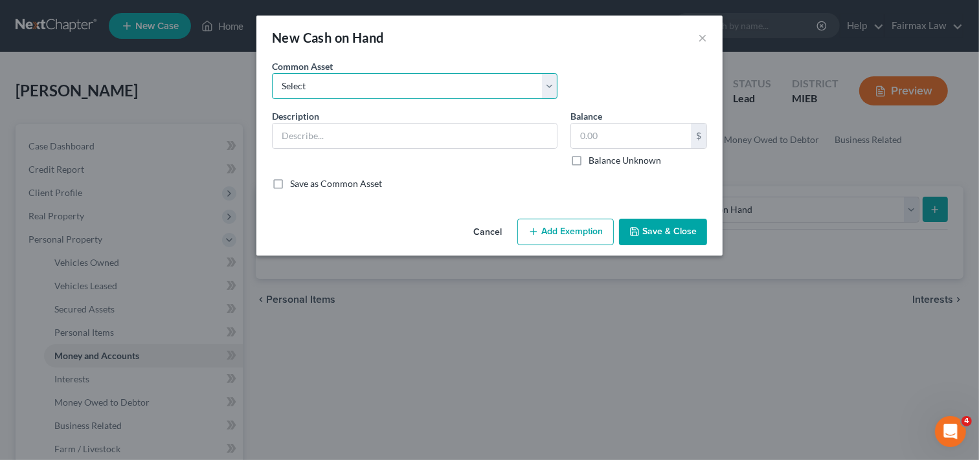
click at [411, 82] on select "Select Cash on Hand Cash on Hand Cash Cash on hand on date of filing Cash on Ha…" at bounding box center [415, 86] width 286 height 26
click at [412, 82] on select "Select Cash on Hand Cash on Hand Cash Cash on hand on date of filing Cash on Ha…" at bounding box center [415, 86] width 286 height 26
click at [493, 228] on button "Cancel" at bounding box center [487, 233] width 49 height 26
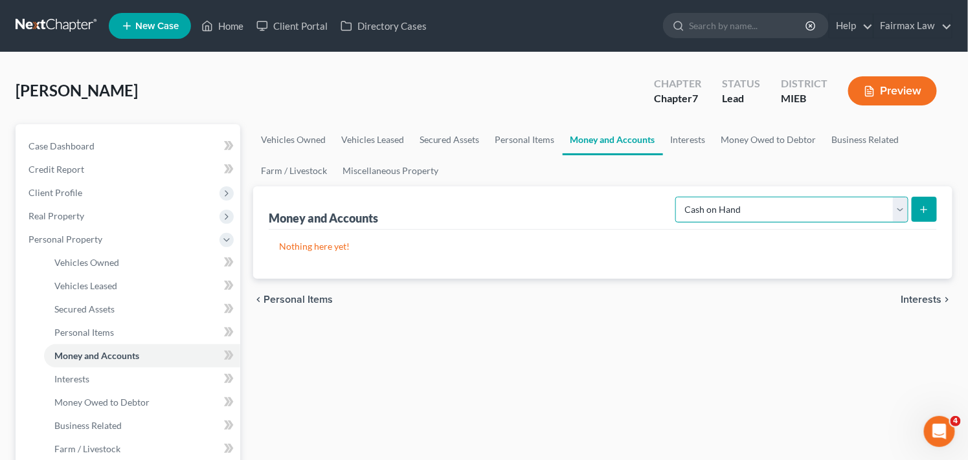
click at [771, 212] on select "Select Account Type Brokerage Cash on Hand Certificates of Deposit Checking Acc…" at bounding box center [791, 210] width 233 height 26
click at [678, 197] on select "Select Account Type Brokerage Cash on Hand Certificates of Deposit Checking Acc…" at bounding box center [791, 210] width 233 height 26
click at [923, 206] on icon "submit" at bounding box center [924, 210] width 10 height 10
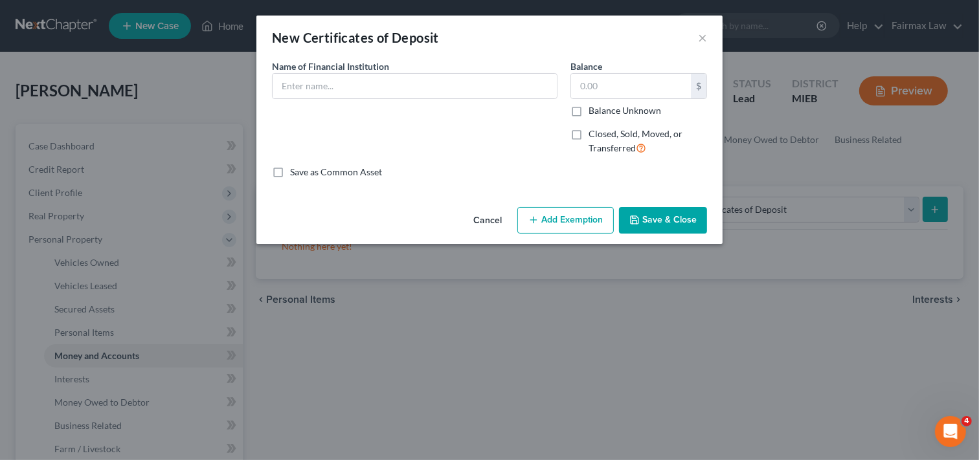
click at [487, 217] on button "Cancel" at bounding box center [487, 221] width 49 height 26
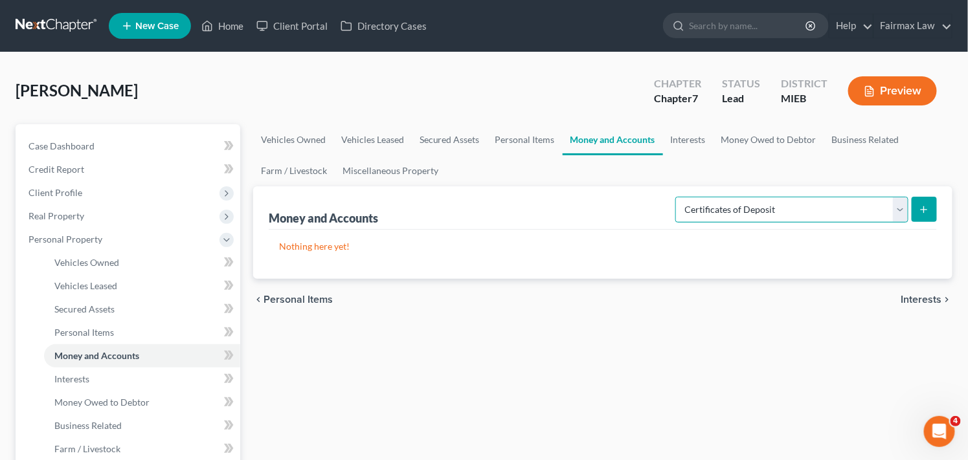
click at [833, 199] on select "Select Account Type Brokerage Cash on Hand Certificates of Deposit Checking Acc…" at bounding box center [791, 210] width 233 height 26
click at [678, 197] on select "Select Account Type Brokerage Cash on Hand Certificates of Deposit Checking Acc…" at bounding box center [791, 210] width 233 height 26
click at [927, 208] on icon "submit" at bounding box center [924, 210] width 10 height 10
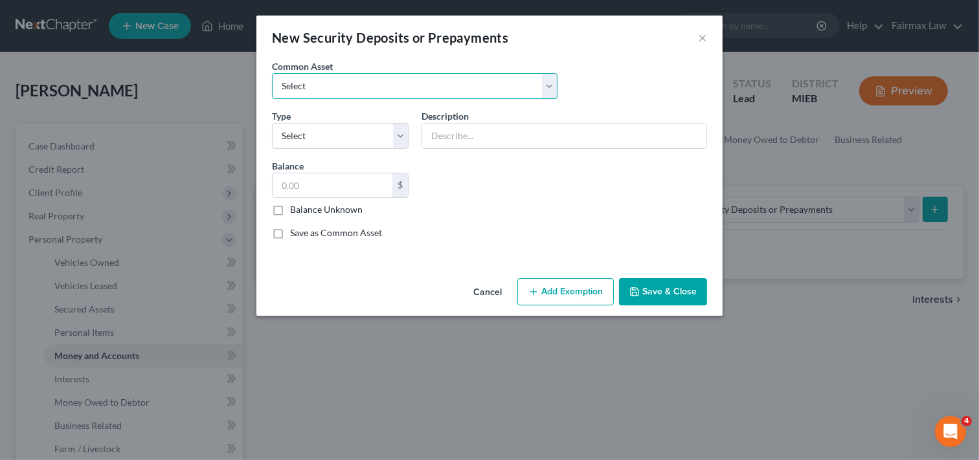
click at [368, 84] on select "Select Security Deposit Security Deposit" at bounding box center [415, 86] width 286 height 26
click at [369, 83] on select "Select Security Deposit Security Deposit" at bounding box center [415, 86] width 286 height 26
click at [493, 289] on button "Cancel" at bounding box center [487, 293] width 49 height 26
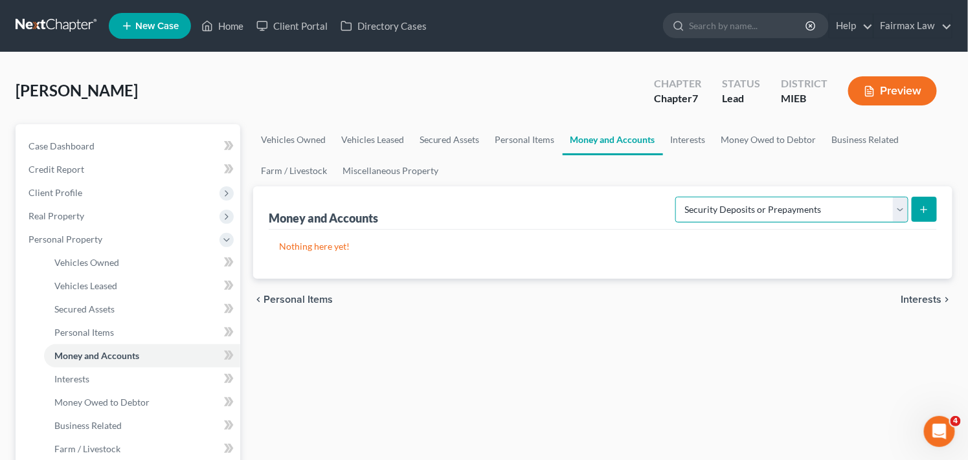
click at [778, 208] on select "Select Account Type Brokerage Cash on Hand Certificates of Deposit Checking Acc…" at bounding box center [791, 210] width 233 height 26
click at [678, 197] on select "Select Account Type Brokerage Cash on Hand Certificates of Deposit Checking Acc…" at bounding box center [791, 210] width 233 height 26
click at [925, 205] on icon "submit" at bounding box center [924, 210] width 10 height 10
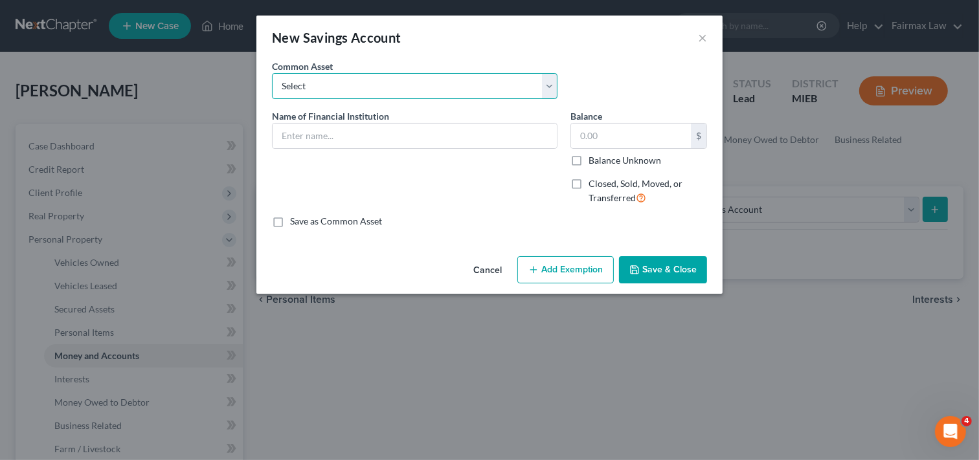
click at [341, 78] on select "Select Current So-Fi Savings [PERSON_NAME] Credit Union - Savings Adventure Cre…" at bounding box center [415, 86] width 286 height 26
click at [346, 82] on select "Select Current So-Fi Savings [PERSON_NAME] Credit Union - Savings Adventure Cre…" at bounding box center [415, 86] width 286 height 26
click at [546, 91] on select "Select Current So-Fi Savings [PERSON_NAME] Credit Union - Savings Adventure Cre…" at bounding box center [415, 86] width 286 height 26
click at [549, 91] on select "Select Current So-Fi Savings [PERSON_NAME] Credit Union - Savings Adventure Cre…" at bounding box center [415, 86] width 286 height 26
click at [486, 268] on button "Cancel" at bounding box center [487, 271] width 49 height 26
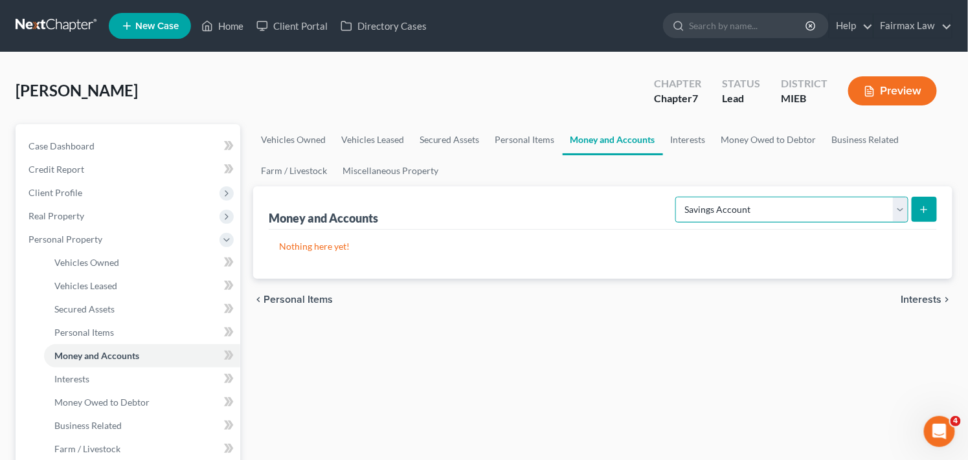
click at [813, 216] on select "Select Account Type Brokerage Cash on Hand Certificates of Deposit Checking Acc…" at bounding box center [791, 210] width 233 height 26
select select "other"
click at [678, 197] on select "Select Account Type Brokerage Cash on Hand Certificates of Deposit Checking Acc…" at bounding box center [791, 210] width 233 height 26
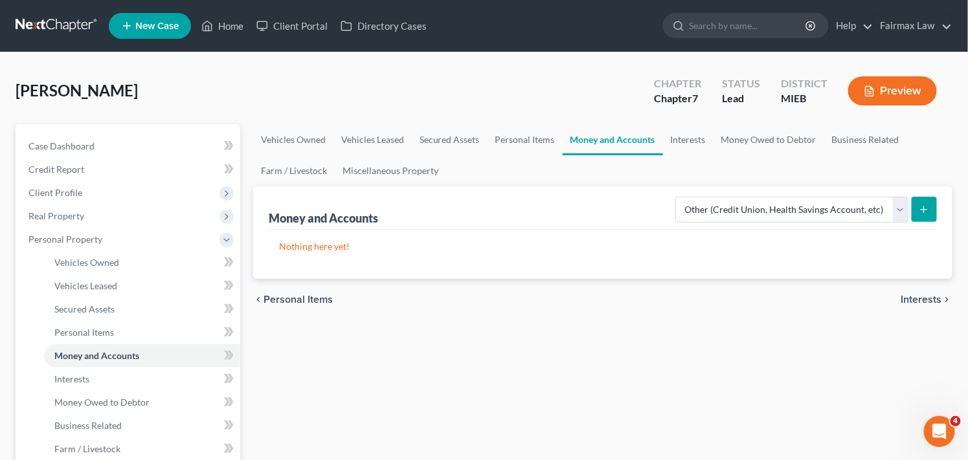
click at [921, 210] on icon "submit" at bounding box center [924, 210] width 10 height 10
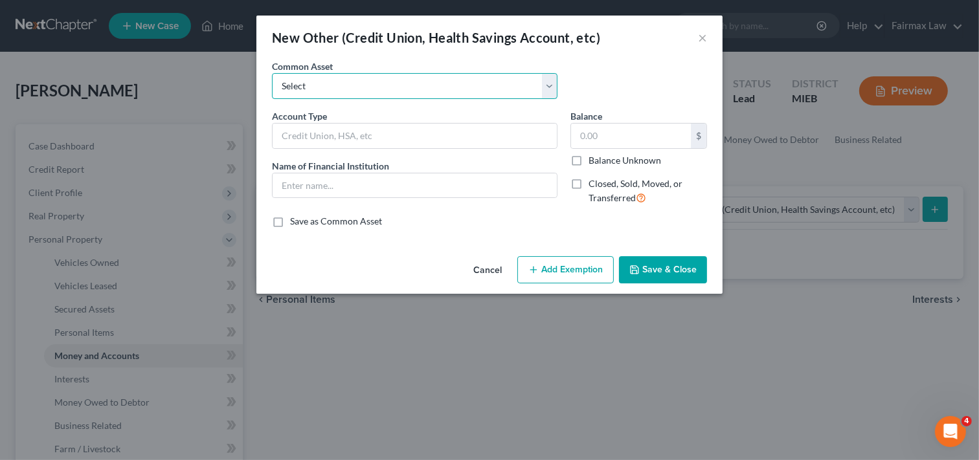
click at [465, 83] on select "Select Prepaid Debit Card - Chime Credit Builder Way2Go Prepaid Debit Card - Ne…" at bounding box center [415, 86] width 286 height 26
drag, startPoint x: 821, startPoint y: 322, endPoint x: 807, endPoint y: 322, distance: 14.2
click at [821, 322] on div "New Other (Credit Union, Health Savings Account, etc) × An exemption set must f…" at bounding box center [489, 230] width 979 height 460
click at [488, 262] on button "Cancel" at bounding box center [487, 271] width 49 height 26
